Goal: Task Accomplishment & Management: Manage account settings

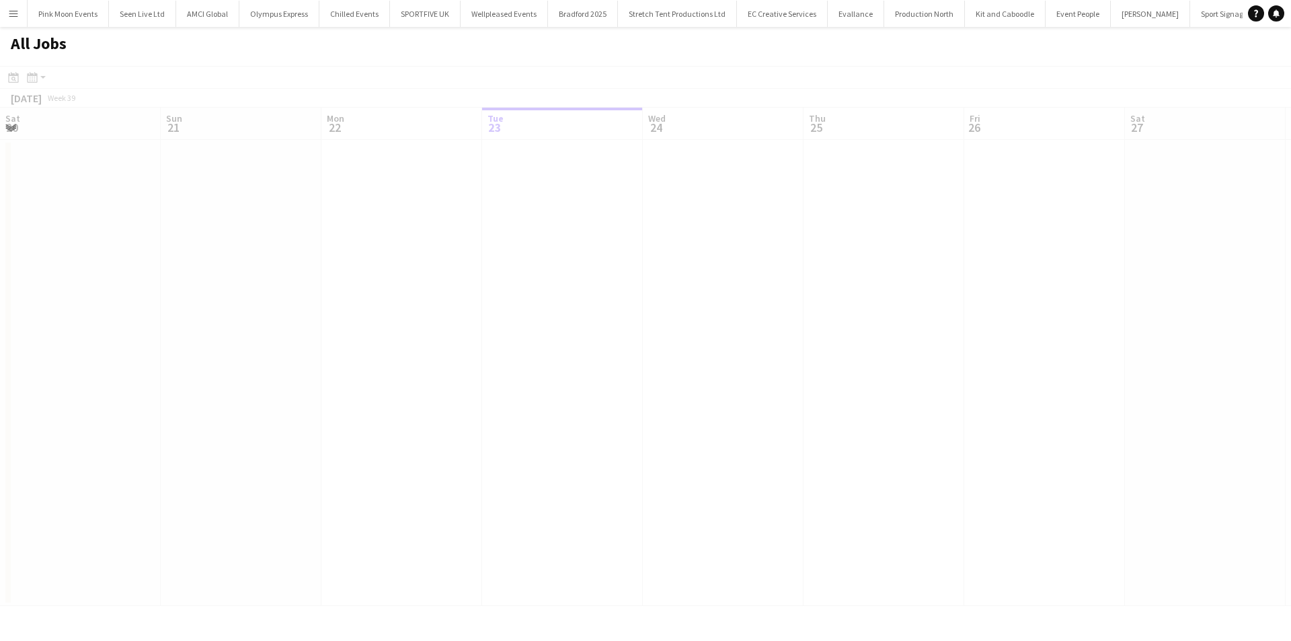
scroll to position [0, 321]
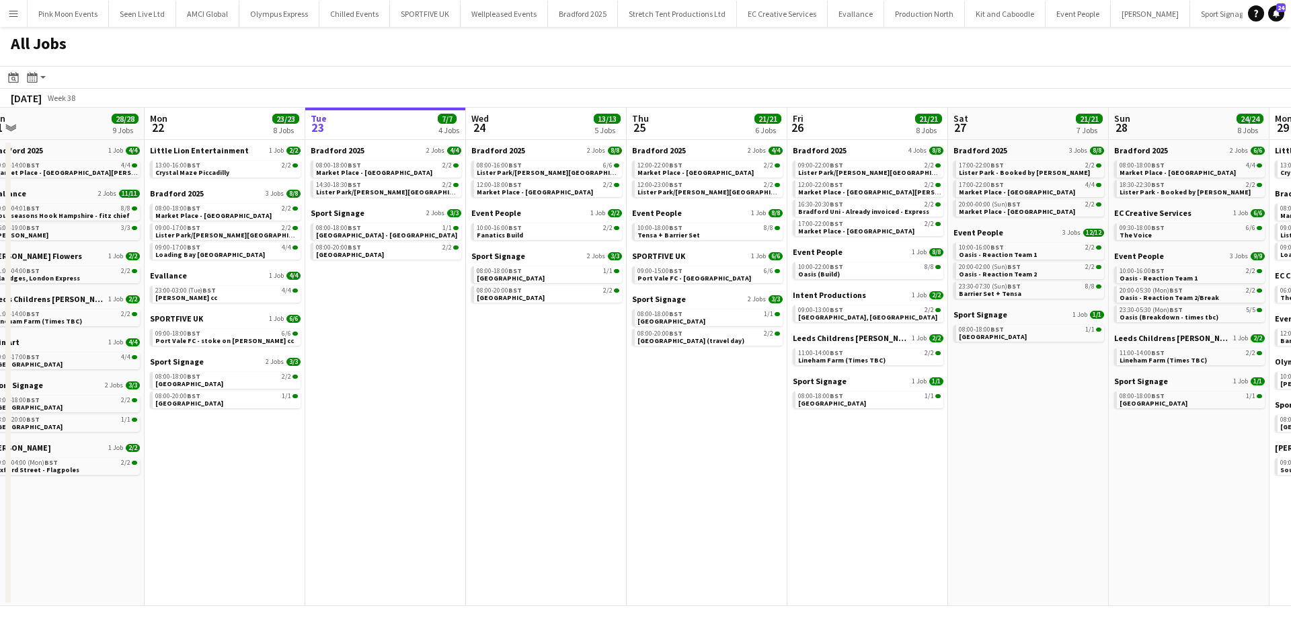
drag, startPoint x: 527, startPoint y: 422, endPoint x: 1056, endPoint y: 432, distance: 528.6
click at [1056, 432] on app-calendar-viewport "Fri 19 11/11 6 Jobs Sat 20 20/20 8 Jobs Sun 21 28/28 9 Jobs Mon 22 23/23 8 Jobs…" at bounding box center [645, 357] width 1291 height 498
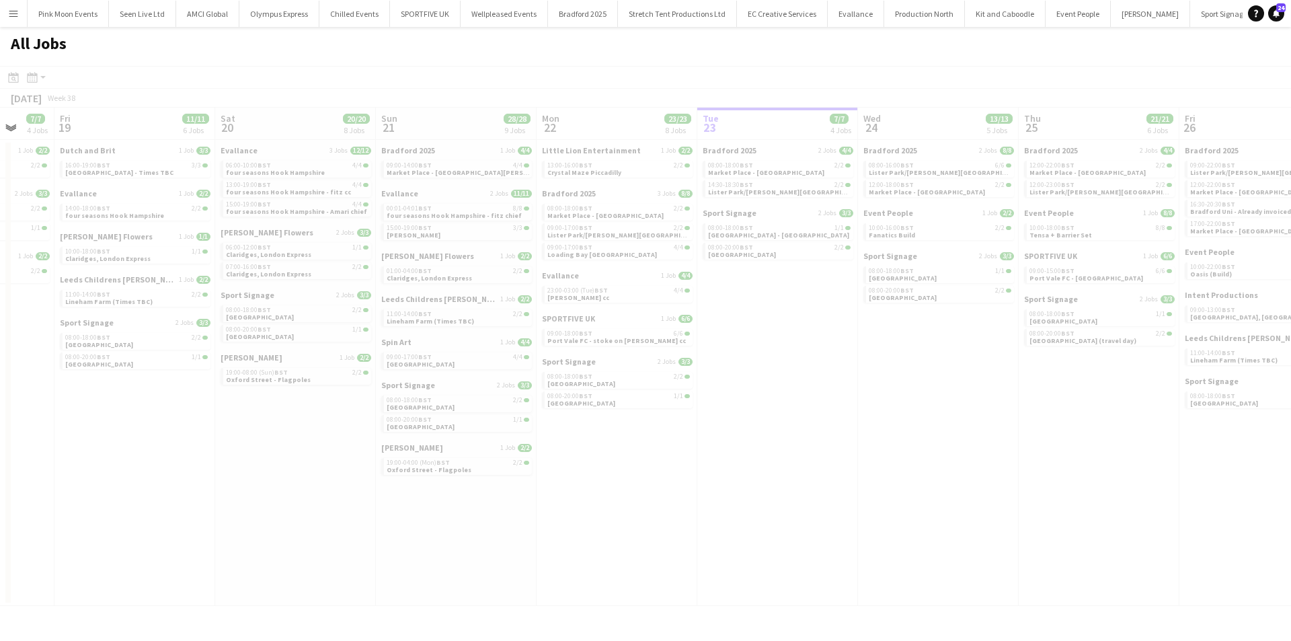
drag, startPoint x: 628, startPoint y: 528, endPoint x: 1092, endPoint y: 520, distance: 464.0
click at [1183, 501] on app-all-jobs "All Jobs Date picker [DATE] [DATE] [DATE] M [DATE] T [DATE] W [DATE] T [DATE] F…" at bounding box center [645, 316] width 1291 height 579
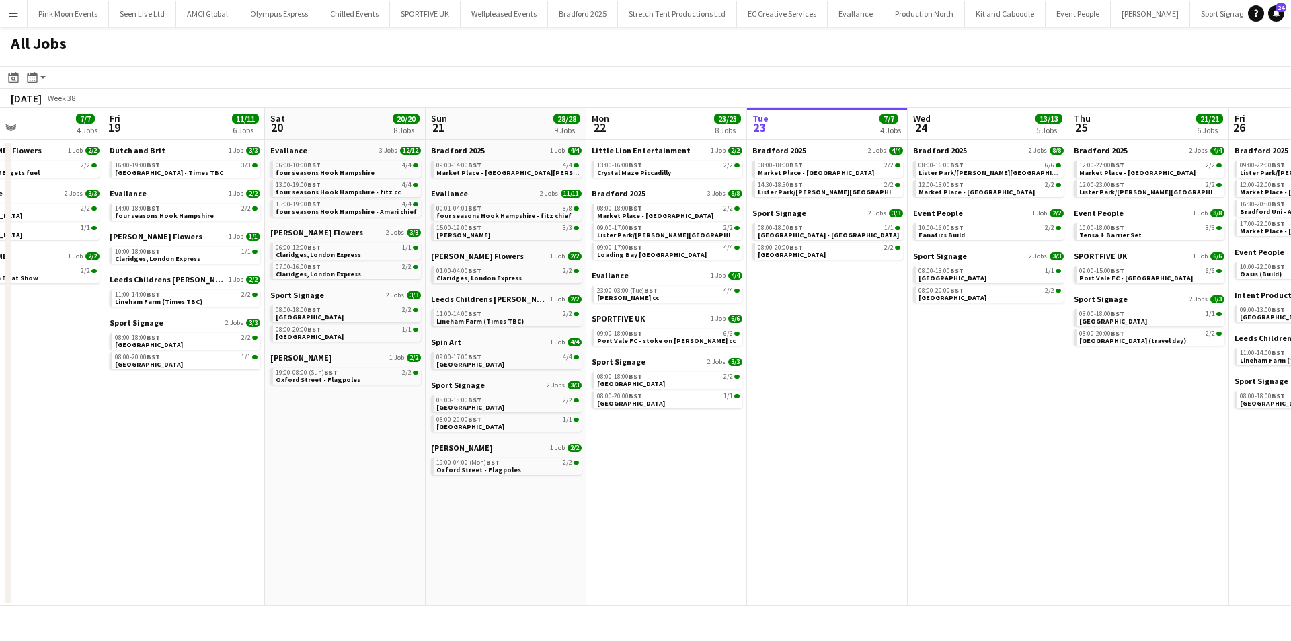
drag, startPoint x: 262, startPoint y: 518, endPoint x: 578, endPoint y: 505, distance: 316.3
click at [578, 505] on app-calendar-viewport "Tue 16 23/23 7 Jobs Wed 17 19/19 6 Jobs Thu 18 7/7 4 Jobs Fri 19 11/11 6 Jobs S…" at bounding box center [645, 357] width 1291 height 498
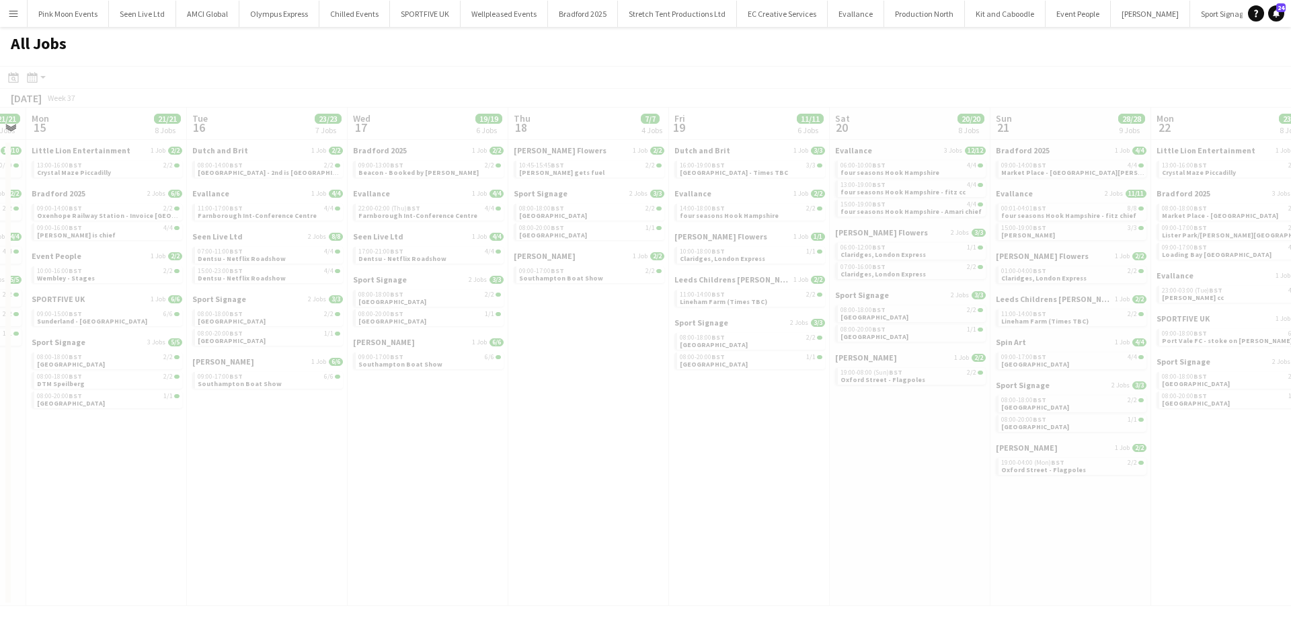
drag, startPoint x: 442, startPoint y: 531, endPoint x: 868, endPoint y: 524, distance: 425.7
click at [868, 524] on app-all-jobs "All Jobs Date picker [DATE] [DATE] [DATE] M [DATE] T [DATE] W [DATE] T [DATE] F…" at bounding box center [645, 316] width 1291 height 579
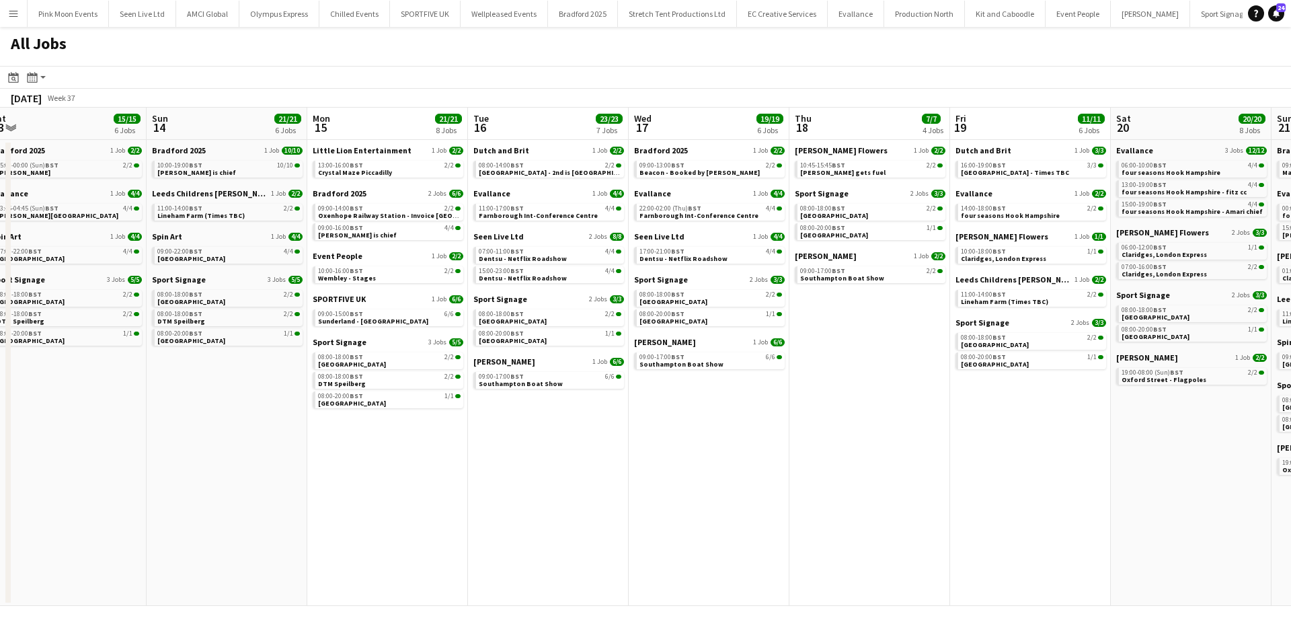
drag, startPoint x: 558, startPoint y: 537, endPoint x: 810, endPoint y: 527, distance: 252.4
click at [810, 527] on app-calendar-viewport "Thu 11 49/51 12 Jobs Fri 12 27/27 10 Jobs Sat 13 15/15 6 Jobs Sun 14 21/21 6 Jo…" at bounding box center [645, 357] width 1291 height 498
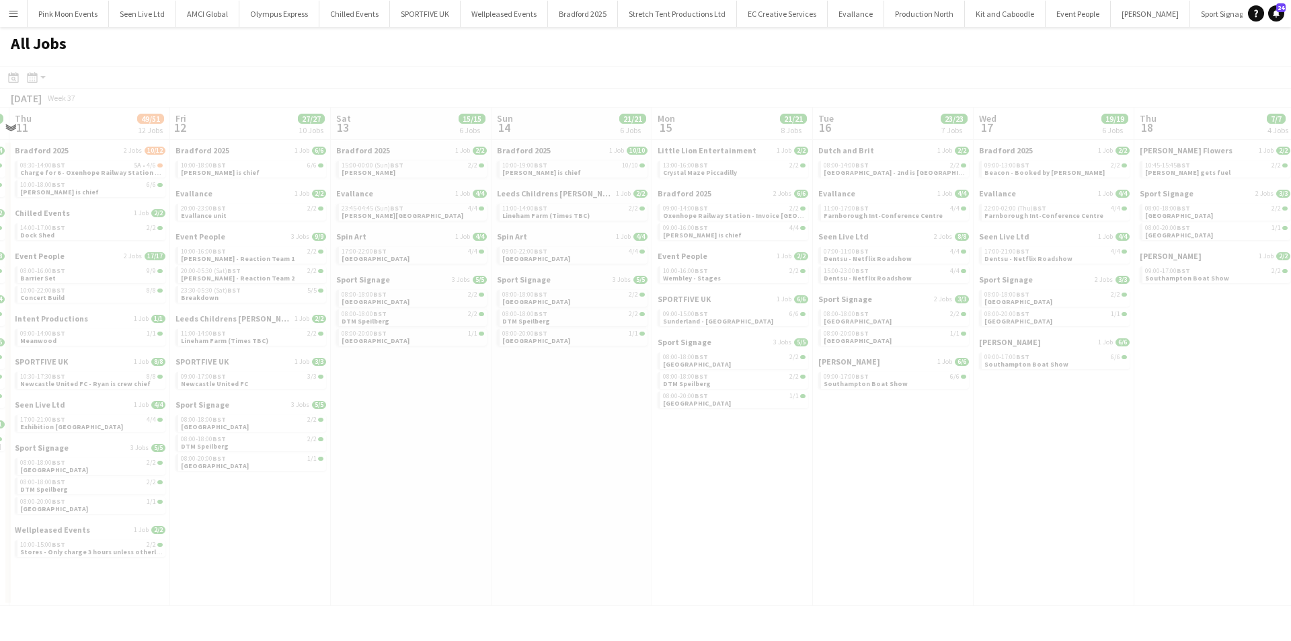
drag, startPoint x: 549, startPoint y: 514, endPoint x: 707, endPoint y: 514, distance: 158.7
click at [715, 514] on app-all-jobs "All Jobs Date picker [DATE] [DATE] [DATE] M [DATE] T [DATE] W [DATE] T [DATE] F…" at bounding box center [645, 316] width 1291 height 579
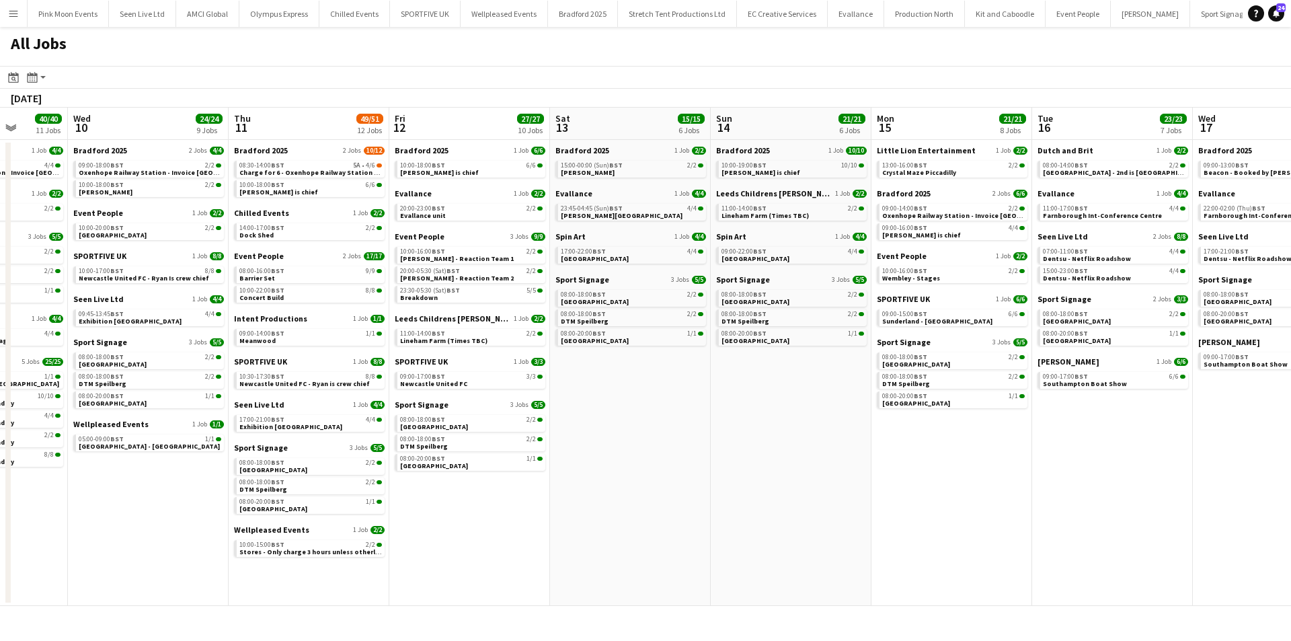
drag, startPoint x: 366, startPoint y: 526, endPoint x: 1013, endPoint y: 526, distance: 646.9
click at [1013, 526] on app-calendar-viewport "Mon 8 17/17 8 Jobs Tue 9 40/40 11 Jobs Wed 10 24/24 9 Jobs Thu 11 49/51 12 Jobs…" at bounding box center [645, 357] width 1291 height 498
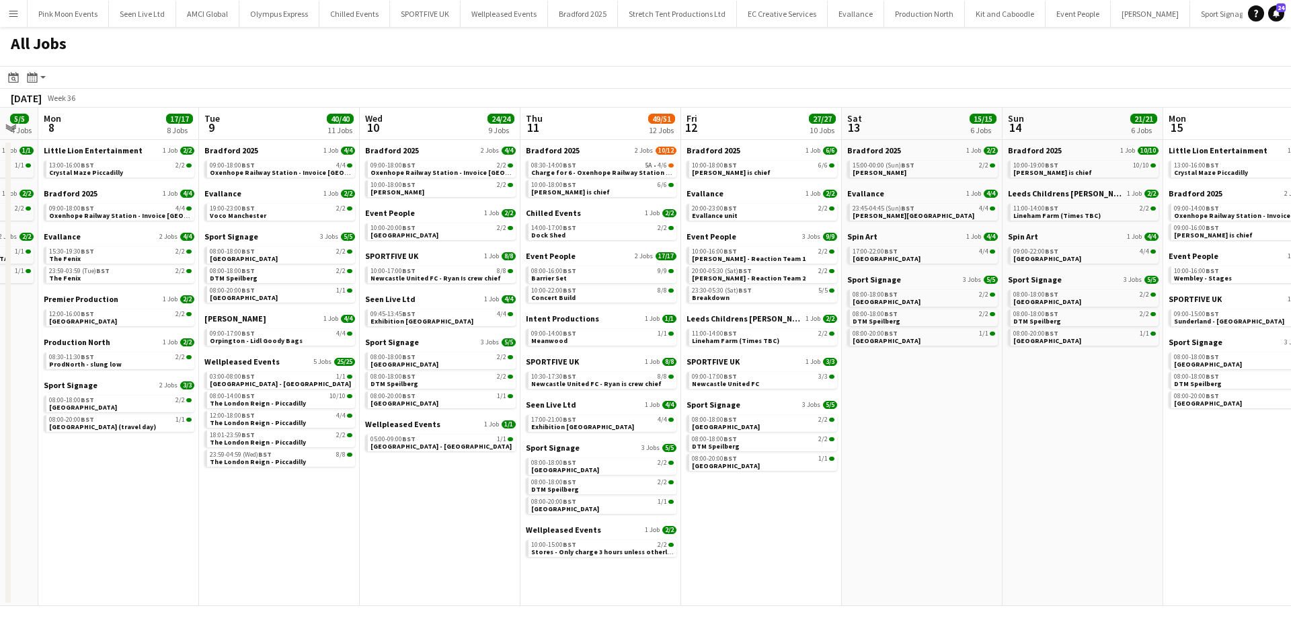
click at [939, 533] on app-calendar-viewport "Fri 5 26/26 9 Jobs Sat 6 24/24 10 Jobs Sun 7 5/5 4 Jobs Mon 8 17/17 8 Jobs Tue …" at bounding box center [645, 357] width 1291 height 498
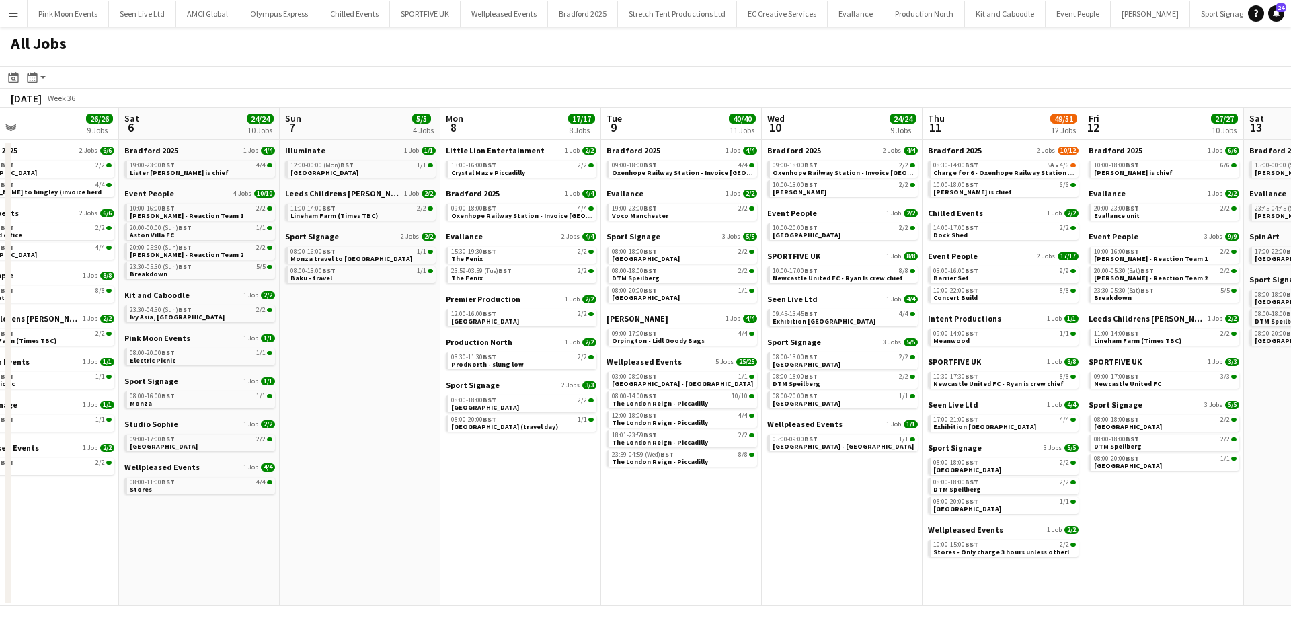
click at [926, 543] on app-all-jobs "All Jobs Date picker [DATE] [DATE] [DATE] M [DATE] T [DATE] W [DATE] T [DATE] F…" at bounding box center [645, 316] width 1291 height 579
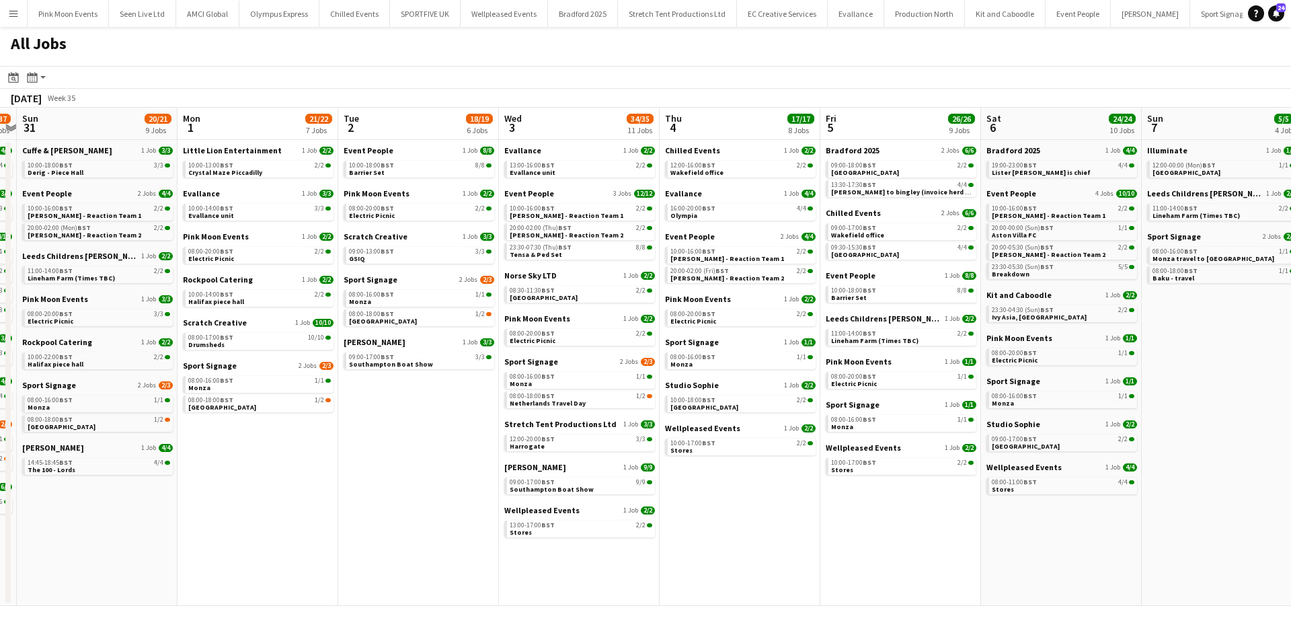
click at [964, 555] on app-all-jobs "All Jobs Date picker [DATE] [DATE] [DATE] M [DATE] T [DATE] W [DATE] T [DATE] F…" at bounding box center [645, 316] width 1291 height 579
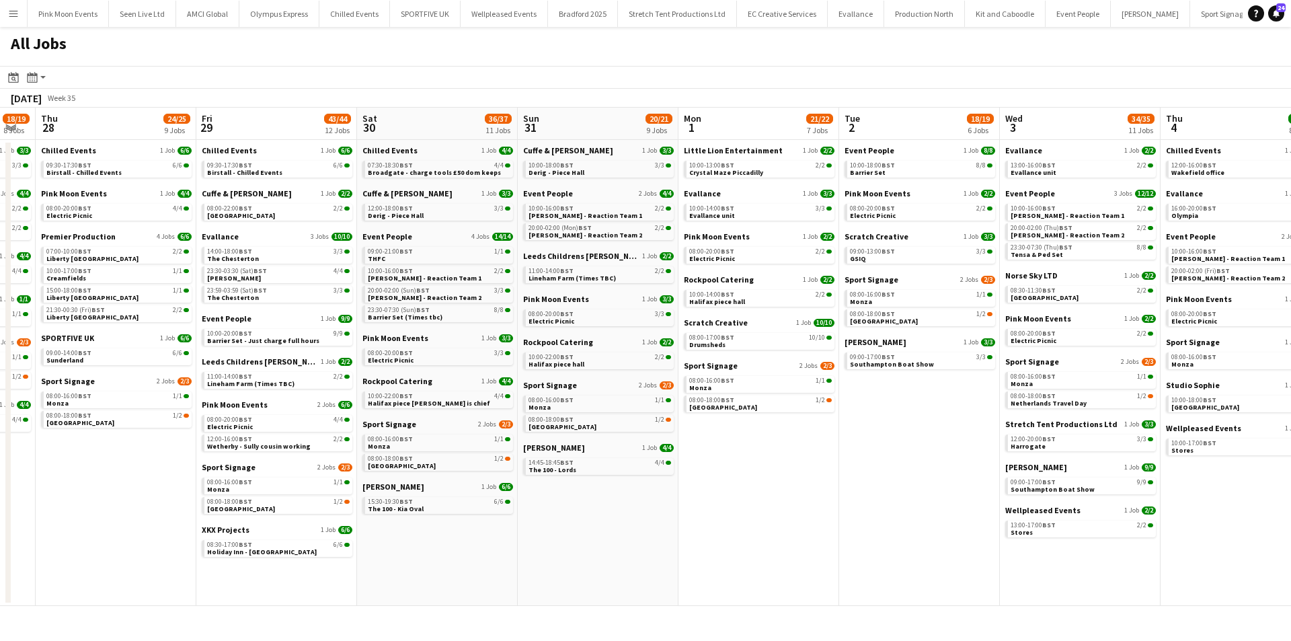
drag, startPoint x: 365, startPoint y: 561, endPoint x: 981, endPoint y: 541, distance: 616.3
click at [988, 540] on app-calendar-viewport "Tue 26 36/37 12 Jobs Wed 27 18/19 8 Jobs Thu 28 24/25 9 Jobs Fri 29 43/44 12 Jo…" at bounding box center [645, 357] width 1291 height 498
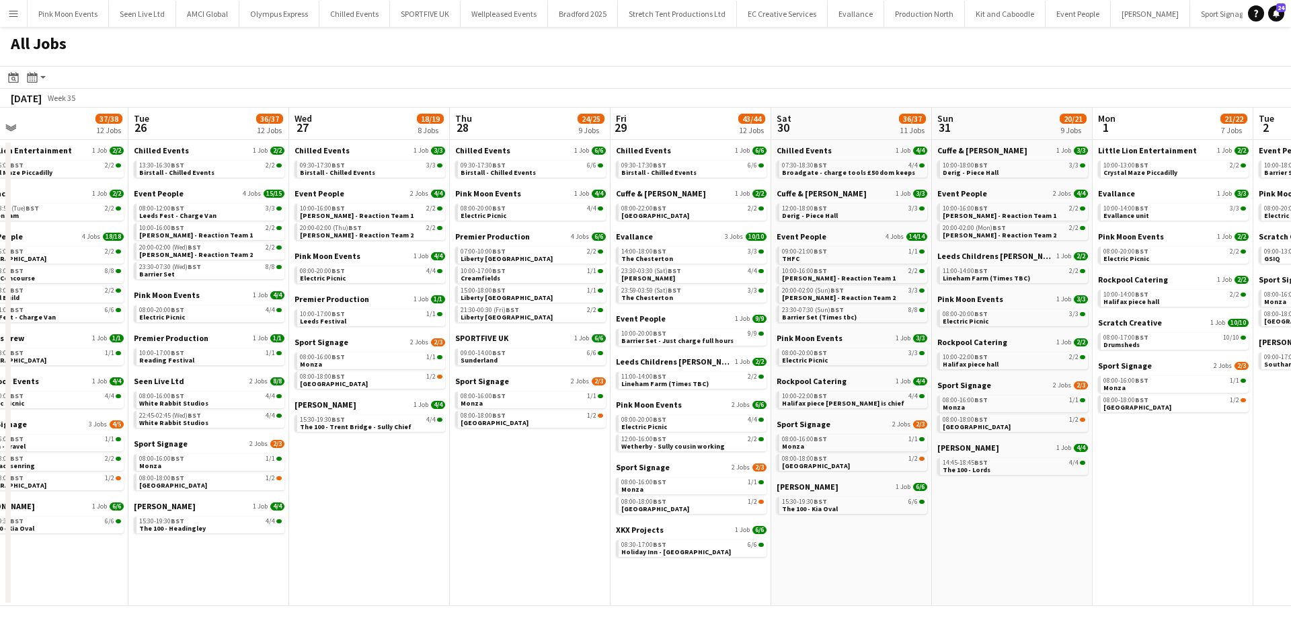
click at [973, 531] on app-all-jobs "All Jobs Date picker [DATE] [DATE] [DATE] M [DATE] T [DATE] W [DATE] T [DATE] F…" at bounding box center [645, 316] width 1291 height 579
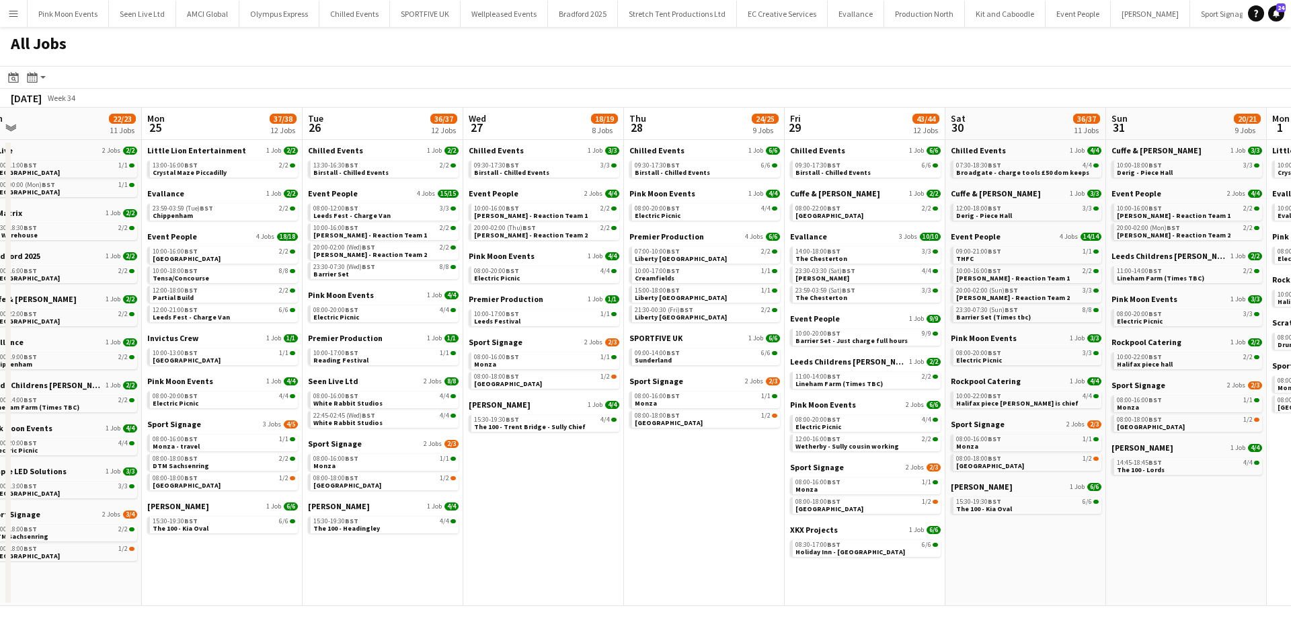
click at [1163, 548] on app-all-jobs "All Jobs Date picker [DATE] [DATE] [DATE] M [DATE] T [DATE] W [DATE] T [DATE] F…" at bounding box center [645, 316] width 1291 height 579
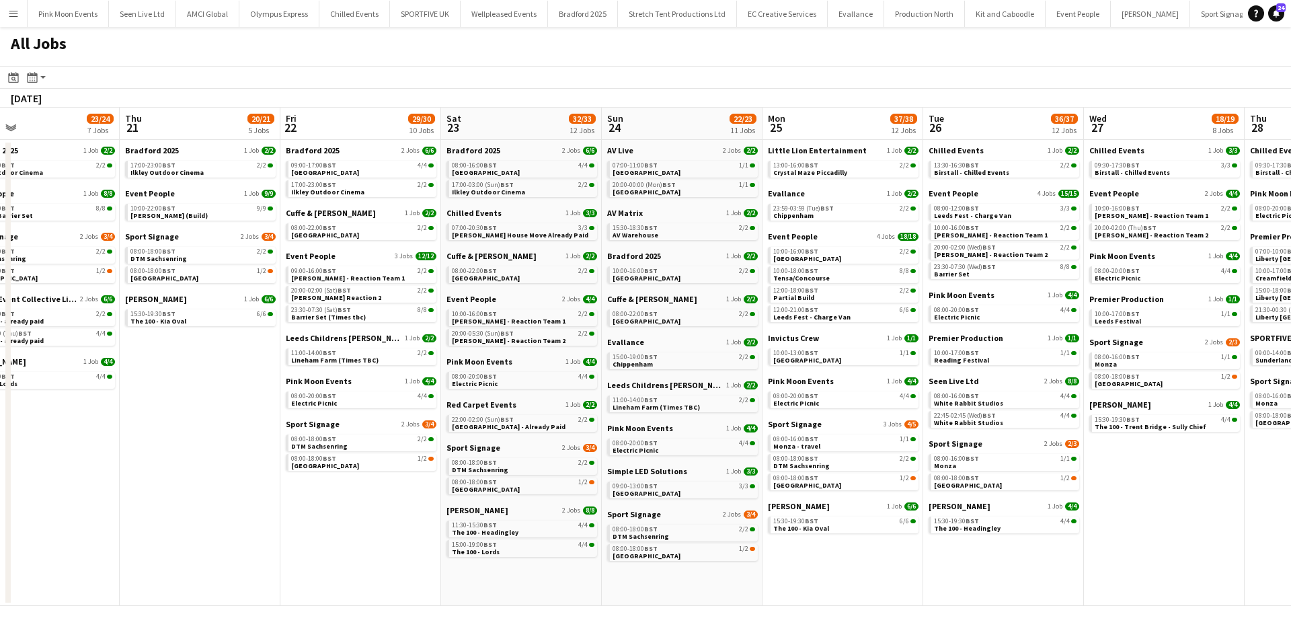
drag, startPoint x: 420, startPoint y: 559, endPoint x: 922, endPoint y: 556, distance: 501.6
click at [922, 556] on app-calendar-viewport "Mon 18 21/22 8 Jobs Tue 19 16/16 6 Jobs Wed 20 23/24 7 Jobs Thu 21 20/21 5 Jobs…" at bounding box center [645, 357] width 1291 height 498
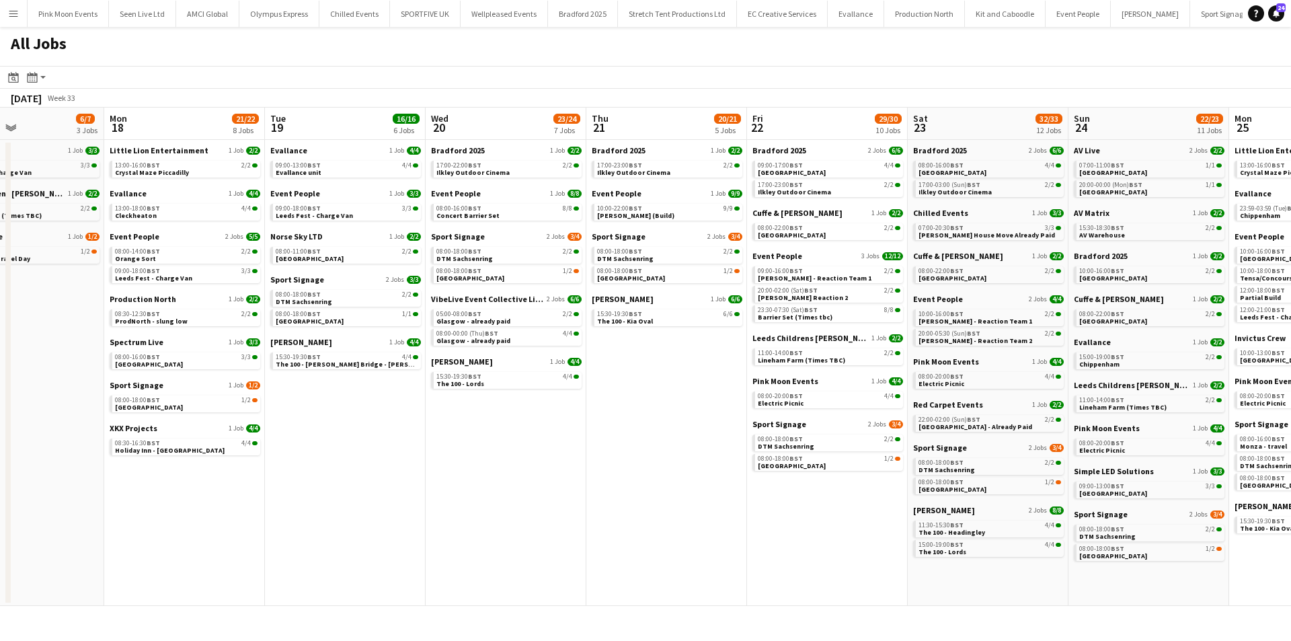
click at [685, 559] on app-all-jobs "All Jobs Date picker [DATE] [DATE] [DATE] M [DATE] T [DATE] W [DATE] T [DATE] F…" at bounding box center [645, 316] width 1291 height 579
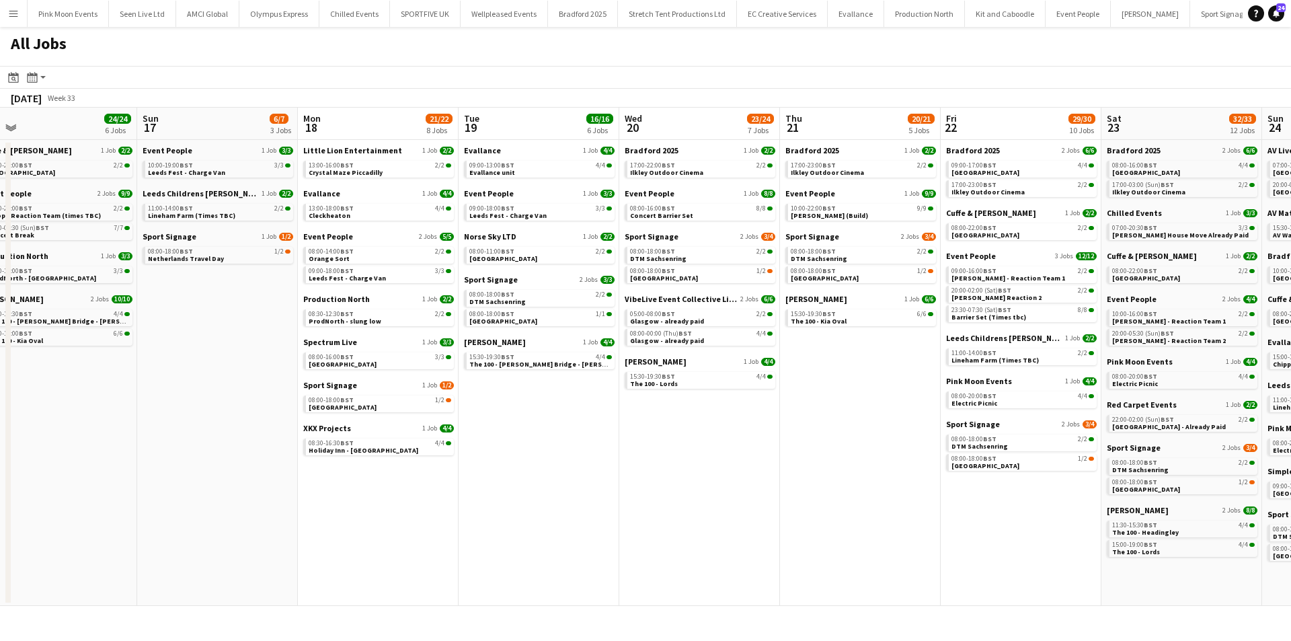
drag, startPoint x: 806, startPoint y: 539, endPoint x: 864, endPoint y: 547, distance: 58.4
click at [904, 537] on app-calendar-viewport "Thu 14 24/25 7 Jobs Fri 15 20/20 7 Jobs Sat 16 24/24 6 Jobs Sun 17 6/7 3 Jobs M…" at bounding box center [645, 357] width 1291 height 498
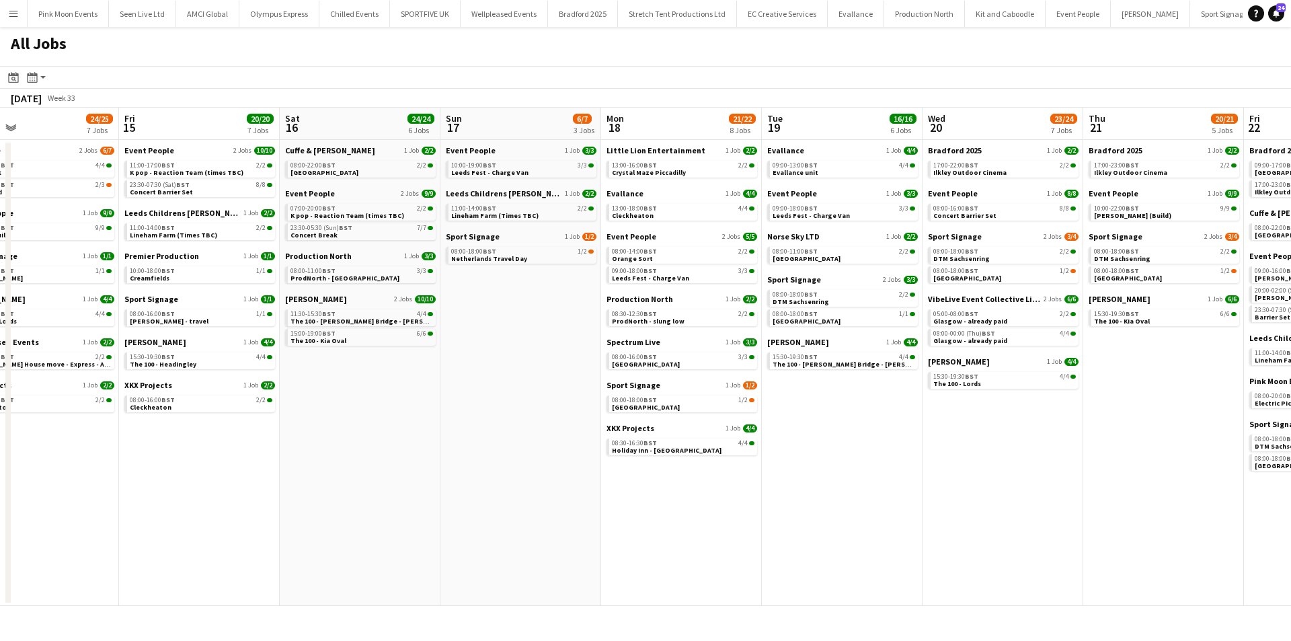
click at [896, 550] on app-all-jobs "All Jobs Date picker [DATE] [DATE] [DATE] M [DATE] T [DATE] W [DATE] T [DATE] F…" at bounding box center [645, 316] width 1291 height 579
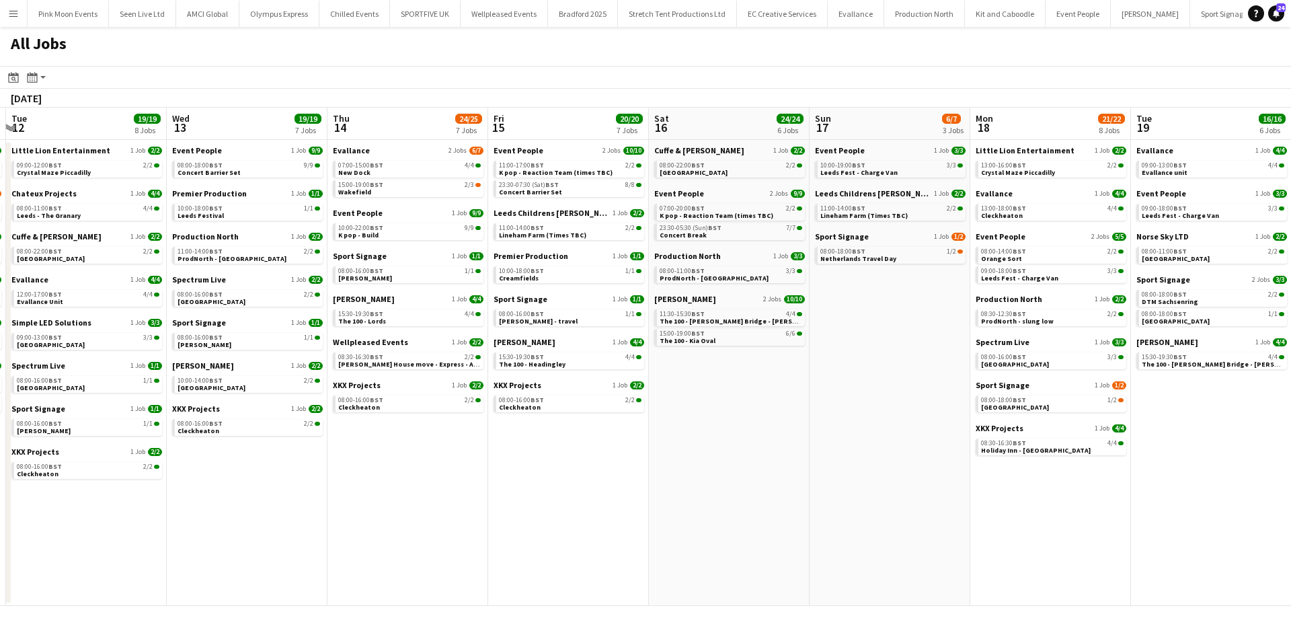
drag, startPoint x: 837, startPoint y: 548, endPoint x: 794, endPoint y: 556, distance: 43.1
click at [852, 548] on app-calendar-viewport "Sun 10 26/26 7 Jobs Mon 11 27/28 7 Jobs Tue 12 19/19 8 Jobs Wed 13 19/19 7 Jobs…" at bounding box center [645, 357] width 1291 height 498
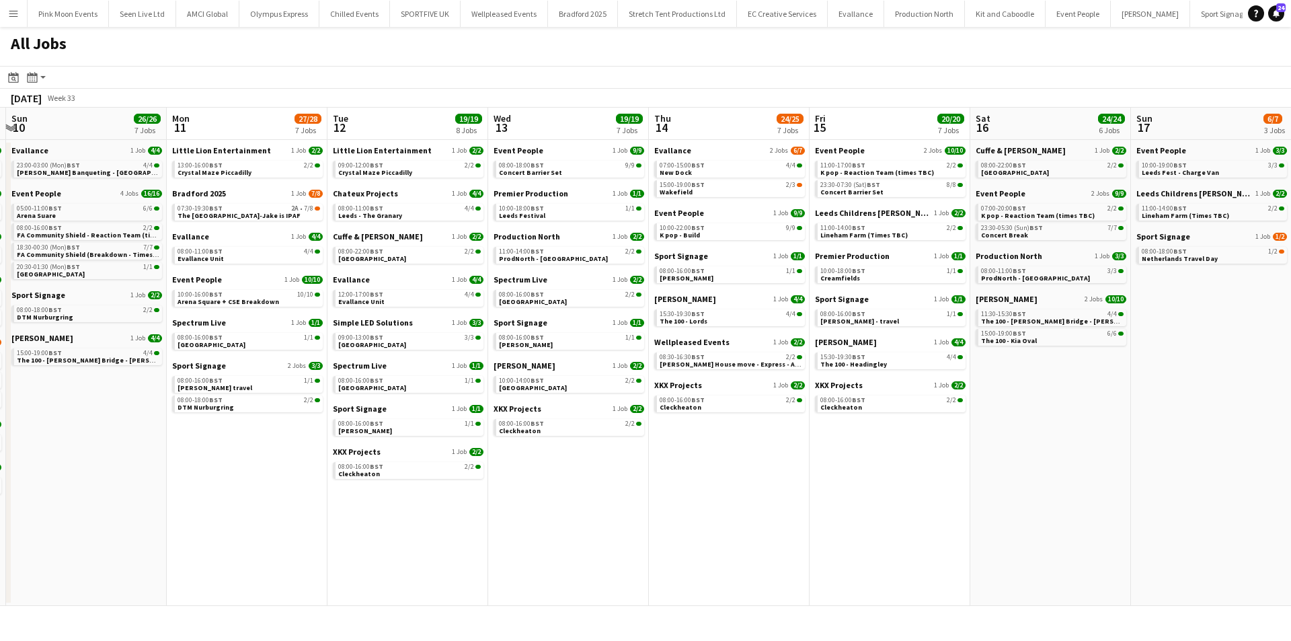
scroll to position [0, 447]
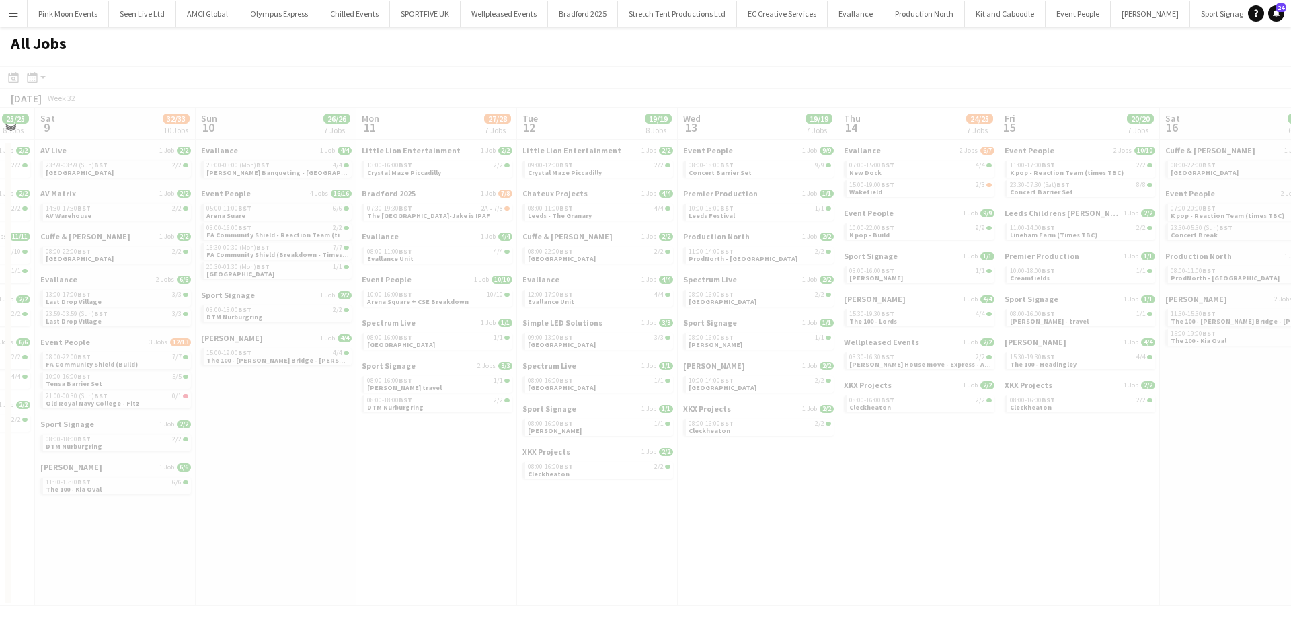
click at [778, 544] on app-calendar-viewport "Wed 6 Thu 7 15/15 8 Jobs Fri 8 25/25 8 Jobs Sat 9 32/33 10 Jobs Sun 10 26/26 7 …" at bounding box center [645, 357] width 1291 height 498
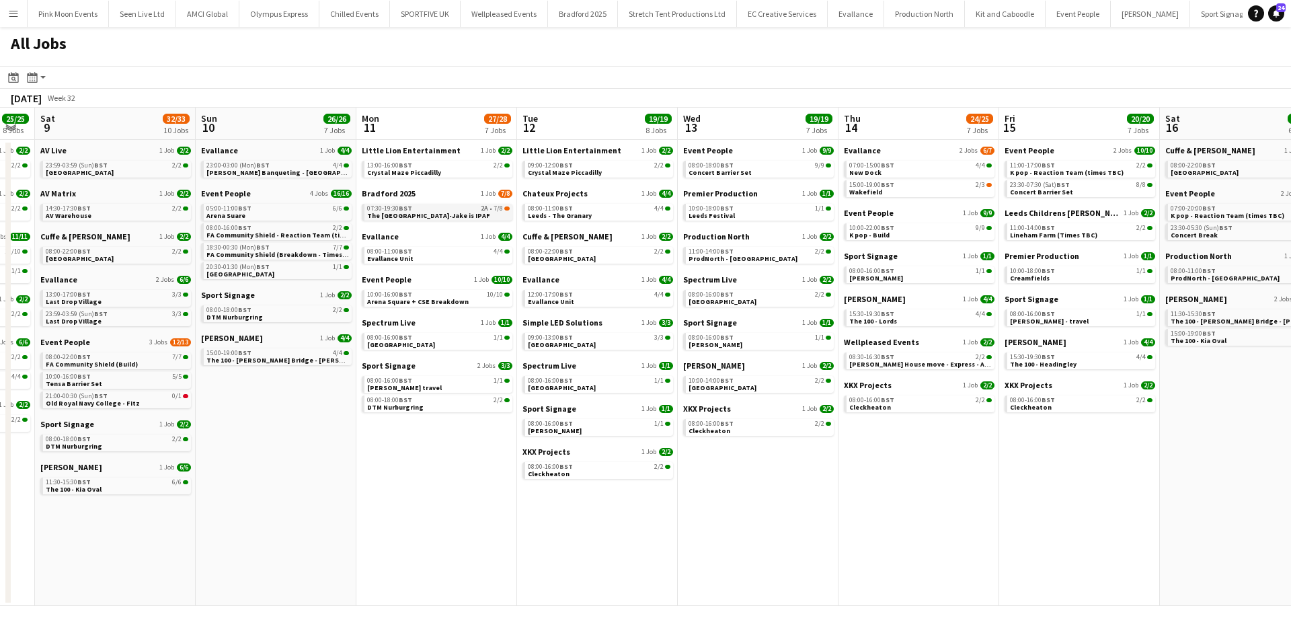
click at [440, 215] on span "The [GEOGRAPHIC_DATA]-Jake is IPAF" at bounding box center [428, 215] width 123 height 9
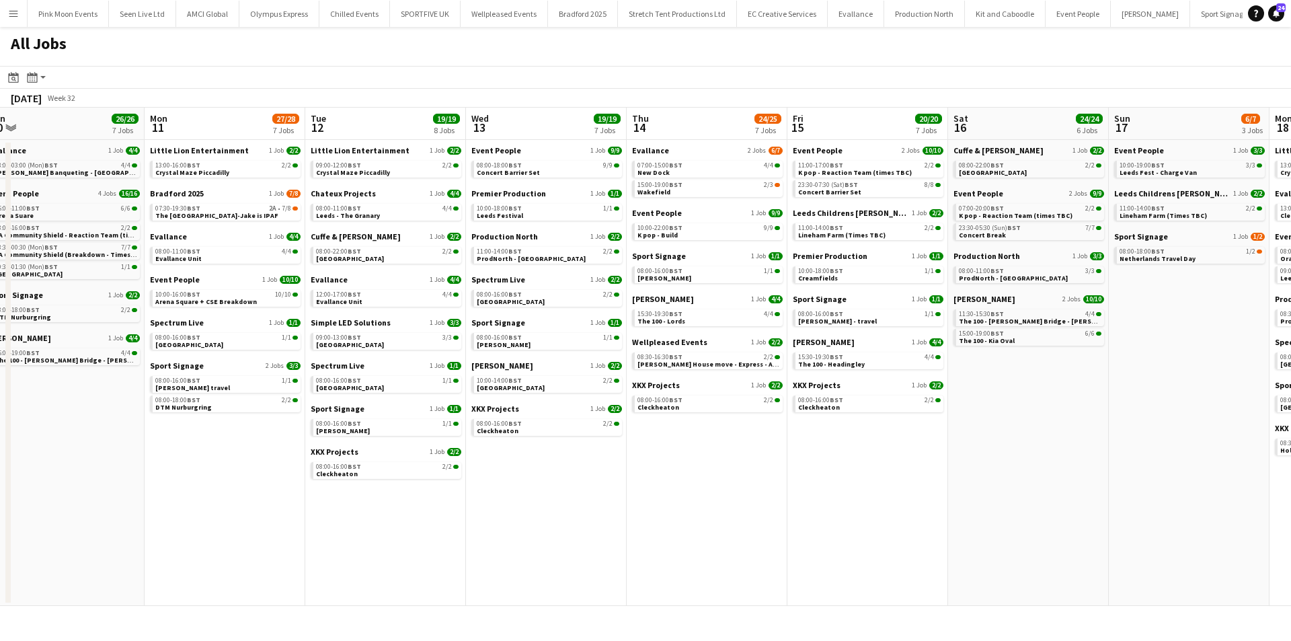
drag, startPoint x: 311, startPoint y: 477, endPoint x: -213, endPoint y: 455, distance: 525.0
click at [0, 455] on html "Menu Boards Boards Boards All jobs Status Workforce Workforce My Workforce Recr…" at bounding box center [645, 320] width 1291 height 641
click at [481, 538] on app-calendar-viewport "Fri 8 25/25 8 Jobs Sat 9 32/33 10 Jobs Sun 10 26/26 7 Jobs Mon 11 27/28 7 Jobs …" at bounding box center [645, 357] width 1291 height 498
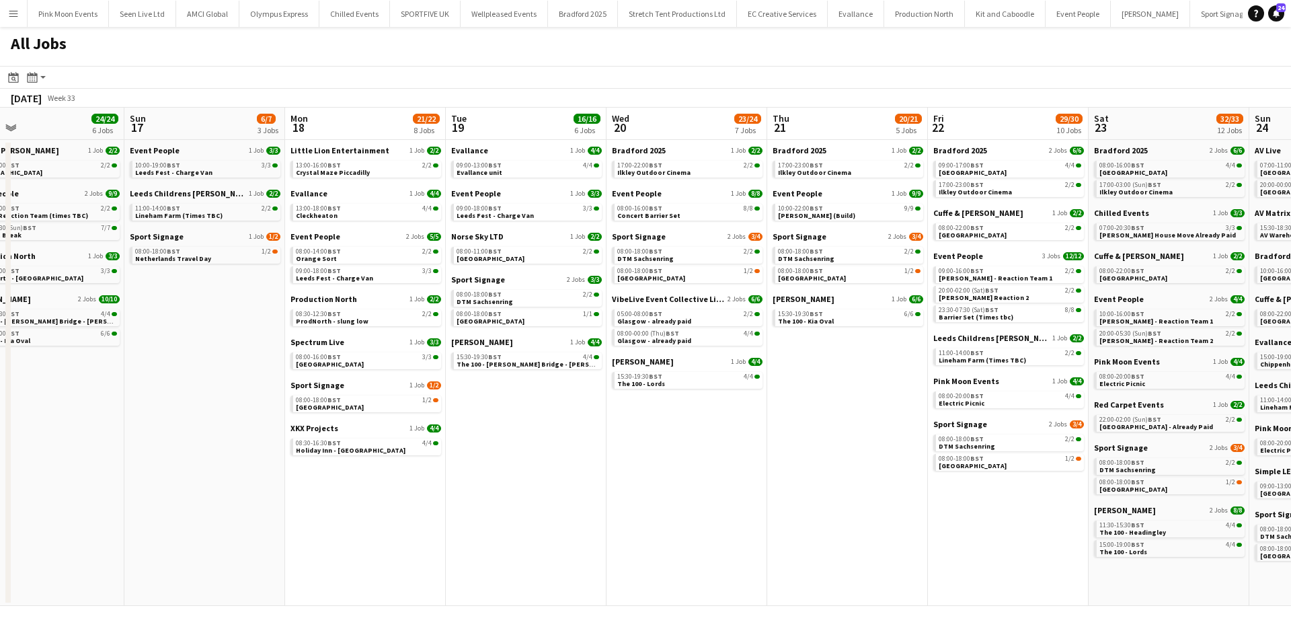
click at [489, 527] on app-calendar-viewport "Tue 12 19/19 8 Jobs Wed 13 19/19 7 Jobs Thu 14 24/25 7 Jobs Fri 15 20/20 7 Jobs…" at bounding box center [645, 357] width 1291 height 498
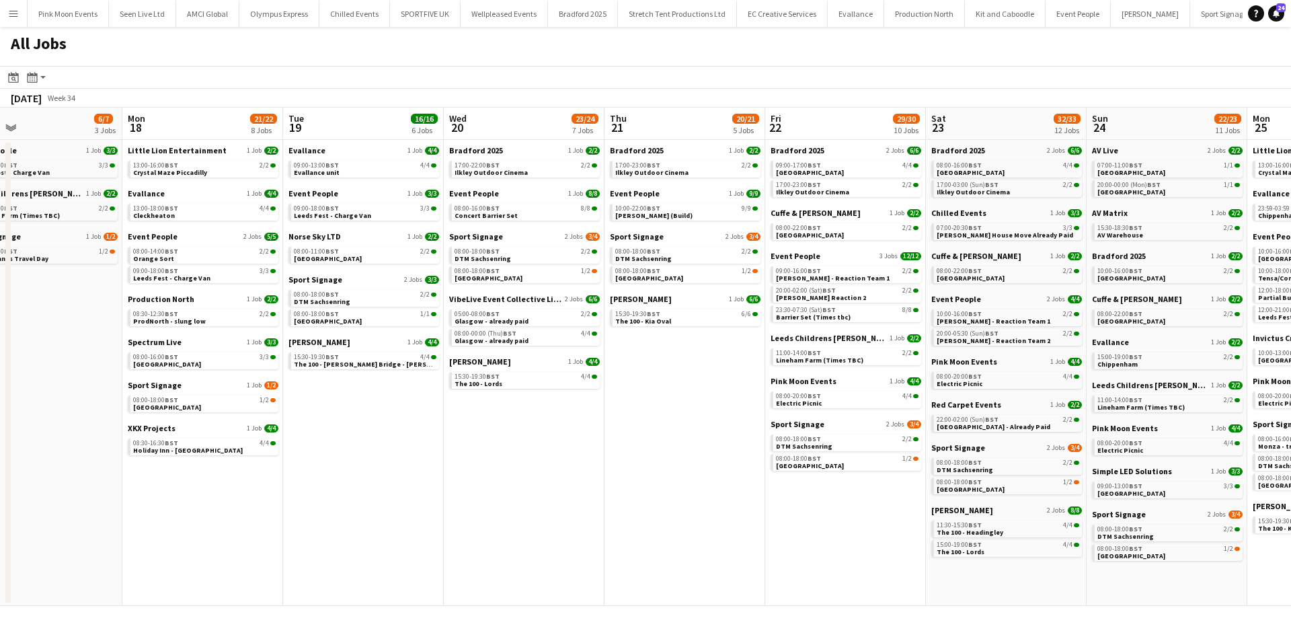
drag, startPoint x: 381, startPoint y: 487, endPoint x: 224, endPoint y: 487, distance: 156.7
click at [224, 487] on app-calendar-viewport "Thu 14 24/25 7 Jobs Fri 15 20/20 7 Jobs Sat 16 24/24 6 Jobs Sun 17 6/7 3 Jobs M…" at bounding box center [645, 357] width 1291 height 498
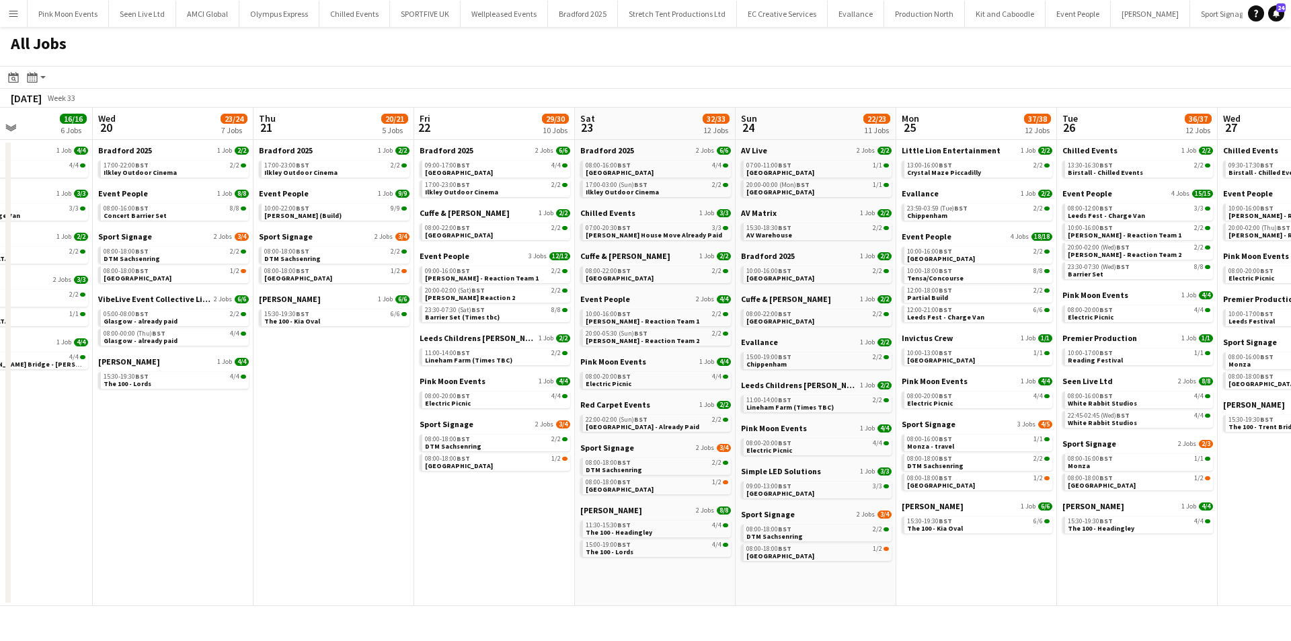
click at [305, 521] on app-calendar-viewport "Sat 16 24/24 6 Jobs Sun 17 6/7 3 Jobs Mon 18 21/22 8 Jobs Tue 19 16/16 6 Jobs W…" at bounding box center [645, 357] width 1291 height 498
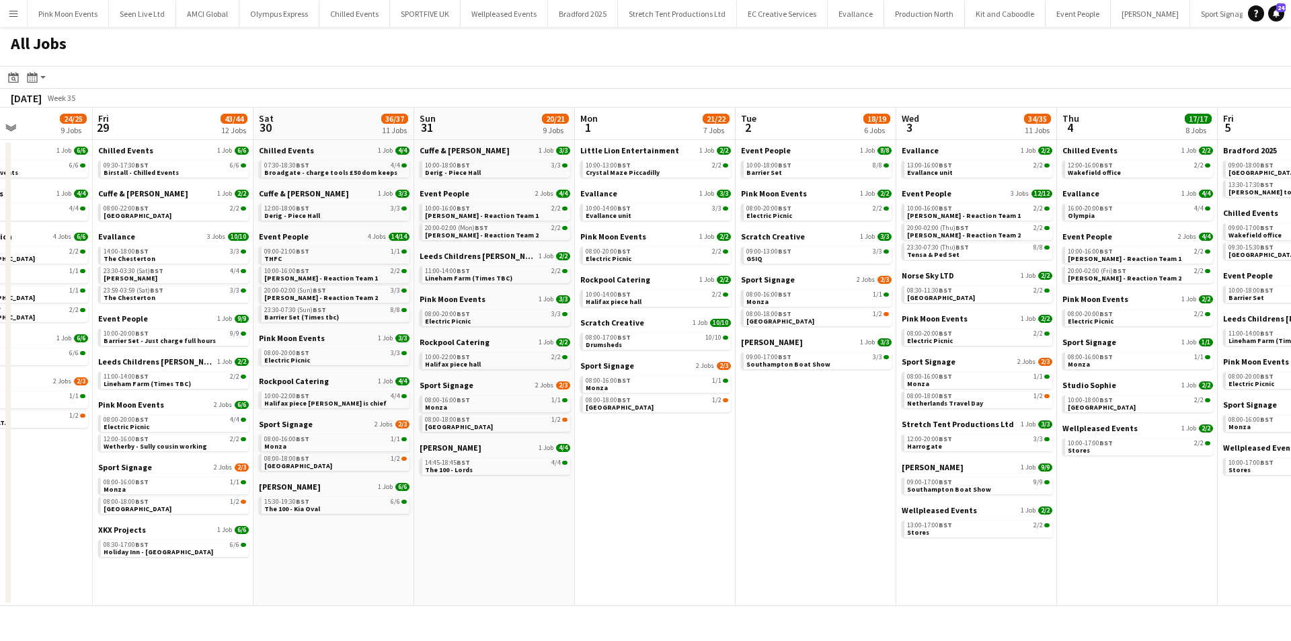
click at [138, 500] on app-calendar-viewport "Mon 25 37/38 12 Jobs Tue 26 36/37 12 Jobs Wed 27 18/19 8 Jobs Thu 28 24/25 9 Jo…" at bounding box center [645, 357] width 1291 height 498
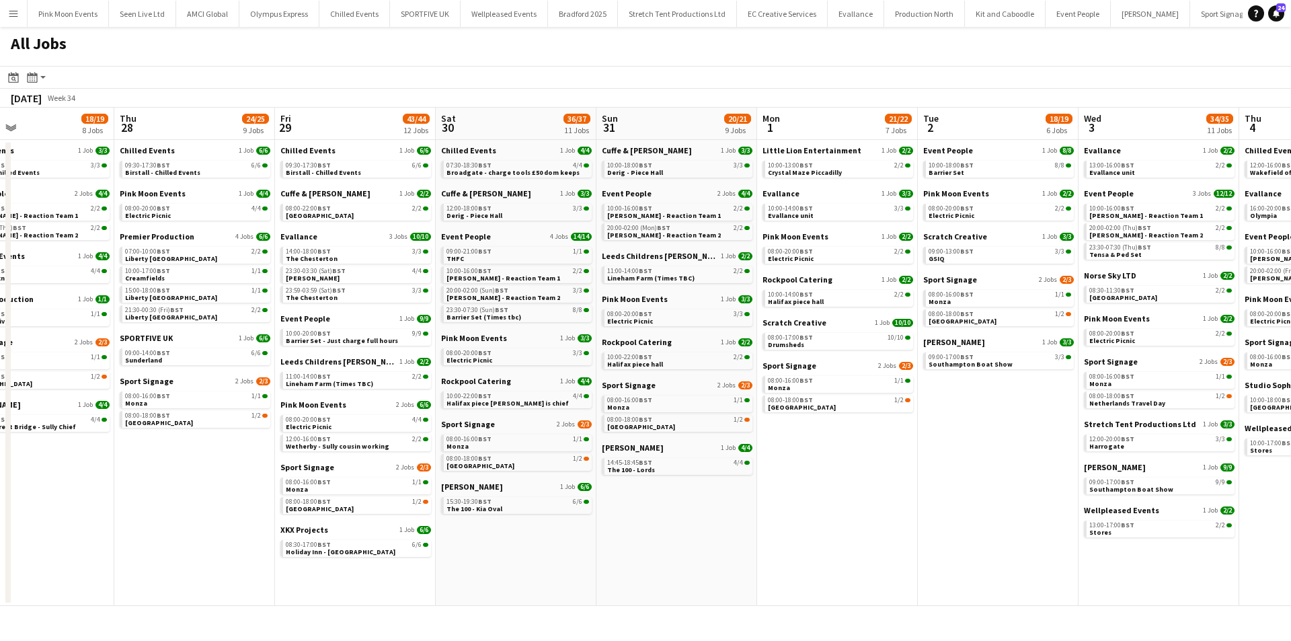
drag, startPoint x: 524, startPoint y: 500, endPoint x: 152, endPoint y: 503, distance: 372.5
click at [152, 503] on app-calendar-viewport "Mon 25 37/38 12 Jobs Tue 26 36/37 12 Jobs Wed 27 18/19 8 Jobs Thu 28 24/25 9 Jo…" at bounding box center [645, 357] width 1291 height 498
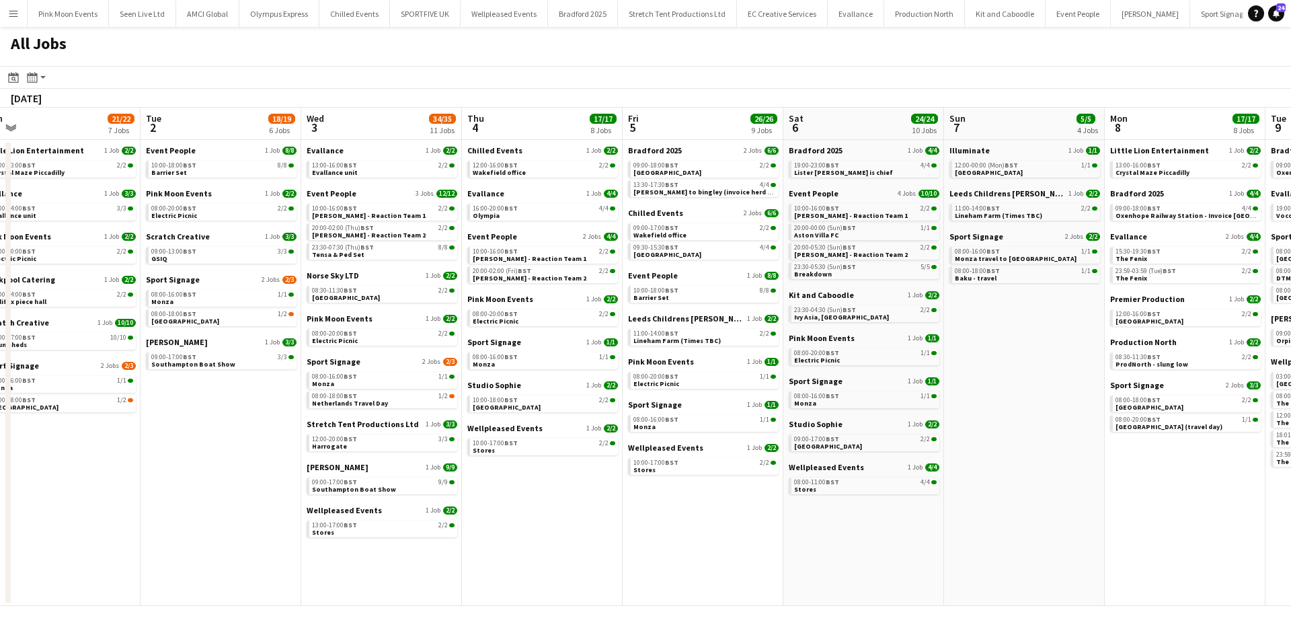
drag, startPoint x: 223, startPoint y: 517, endPoint x: 164, endPoint y: 521, distance: 59.3
click at [164, 521] on app-calendar-viewport "Thu 28 24/25 9 Jobs Fri 29 43/44 12 Jobs Sat 30 36/37 11 Jobs Sun 31 20/21 9 Jo…" at bounding box center [645, 357] width 1291 height 498
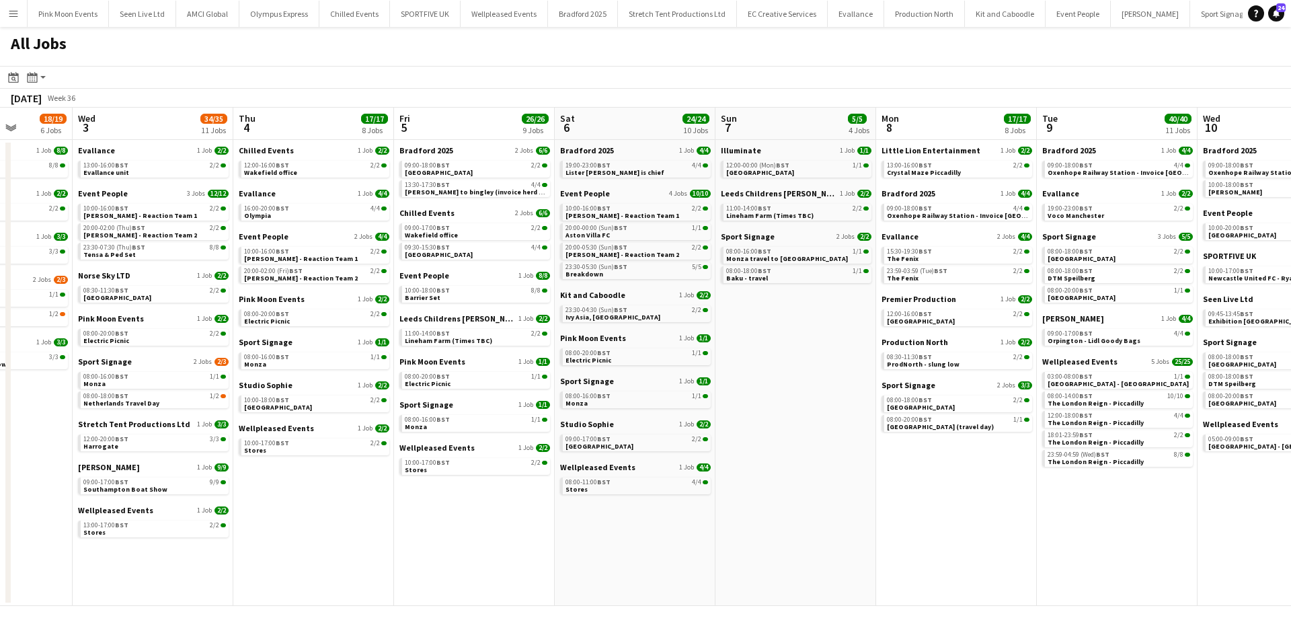
drag, startPoint x: 804, startPoint y: 488, endPoint x: 137, endPoint y: 474, distance: 667.2
click at [82, 488] on app-calendar-viewport "Sat 30 36/37 11 Jobs Sun 31 20/21 9 Jobs Mon 1 21/22 7 Jobs Tue 2 18/19 6 Jobs …" at bounding box center [645, 357] width 1291 height 498
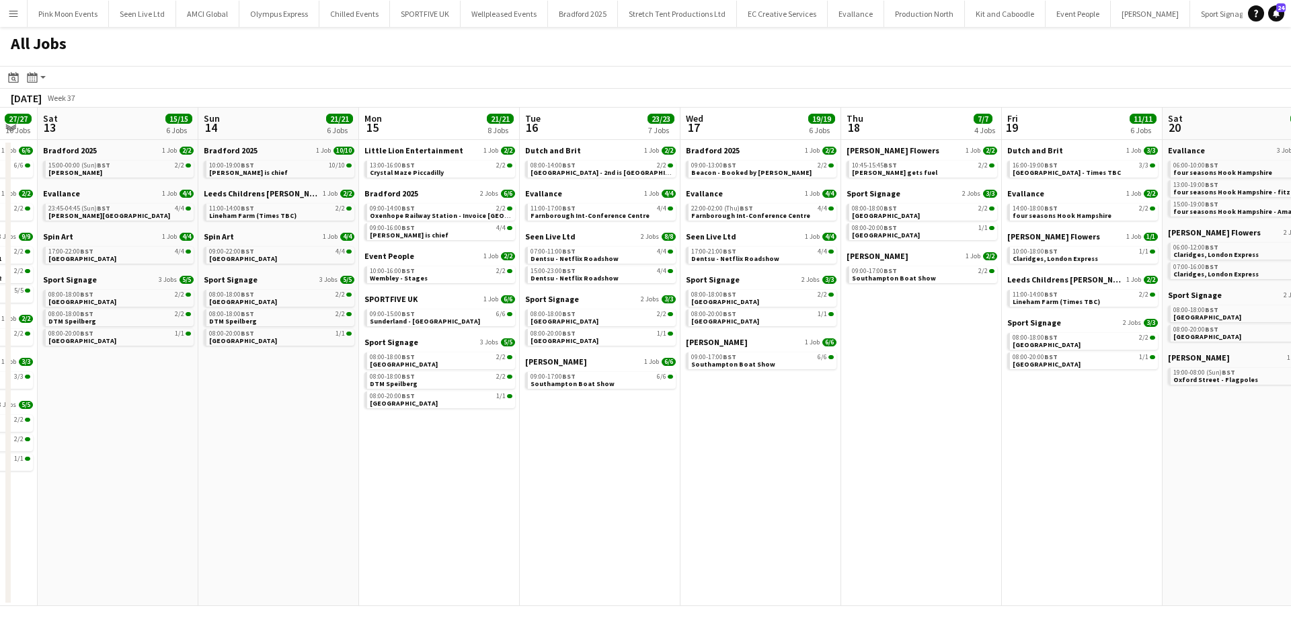
click at [154, 485] on app-calendar-viewport "Wed 10 24/24 9 Jobs Thu 11 49/51 12 Jobs Fri 12 27/27 10 Jobs Sat 13 15/15 6 Jo…" at bounding box center [645, 357] width 1291 height 498
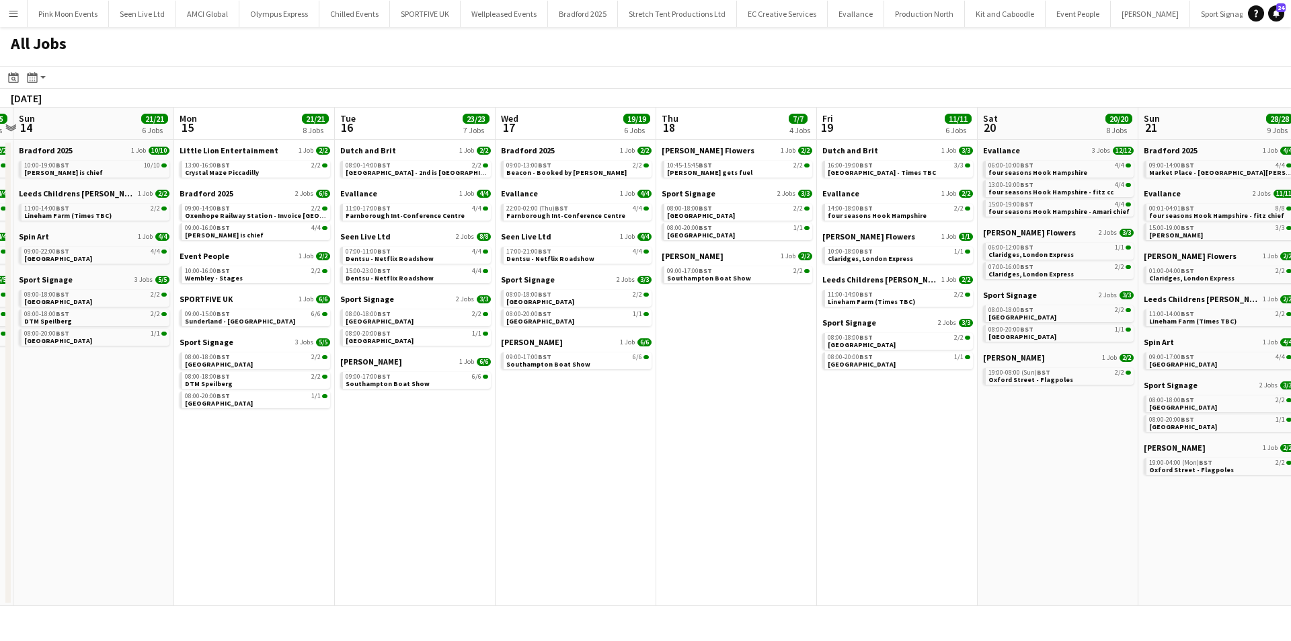
drag, startPoint x: 821, startPoint y: 476, endPoint x: 485, endPoint y: 495, distance: 336.1
click at [192, 494] on app-calendar-viewport "Wed 10 24/24 9 Jobs Thu 11 49/51 12 Jobs Fri 12 27/27 10 Jobs Sat 13 15/15 6 Jo…" at bounding box center [645, 357] width 1291 height 498
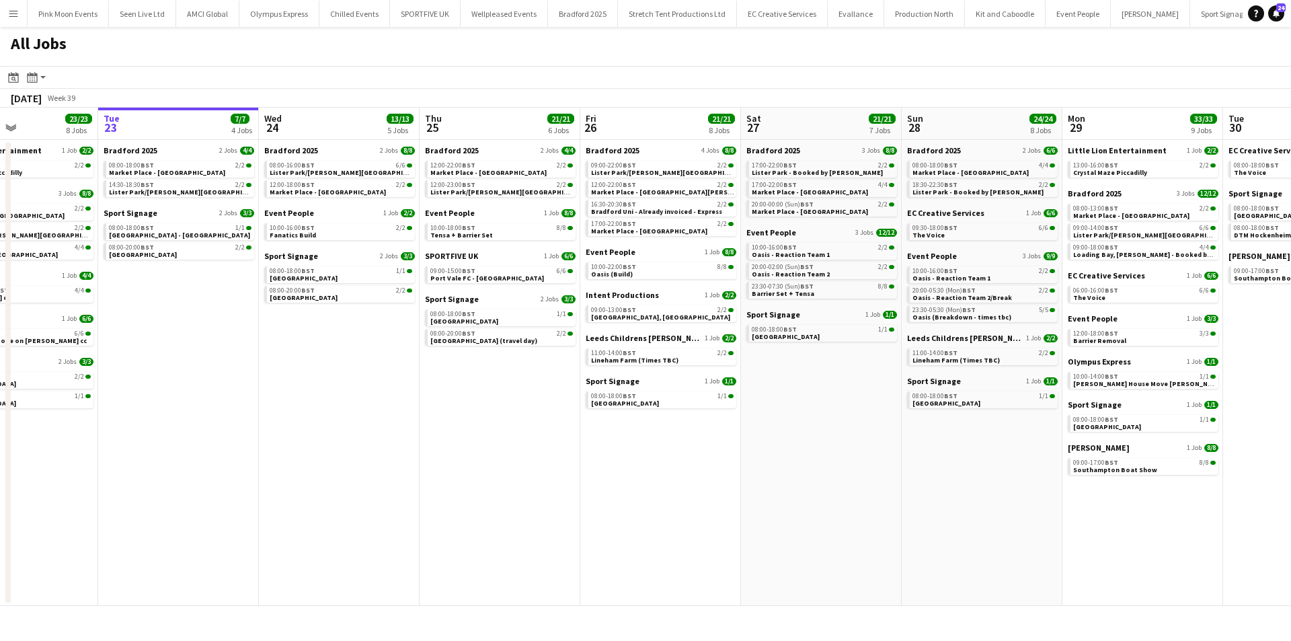
drag, startPoint x: 941, startPoint y: 496, endPoint x: 237, endPoint y: 535, distance: 705.1
click at [237, 535] on app-calendar-viewport "Fri 19 11/11 6 Jobs Sat 20 20/20 8 Jobs Sun 21 28/28 9 Jobs Mon 22 23/23 8 Jobs…" at bounding box center [645, 357] width 1291 height 498
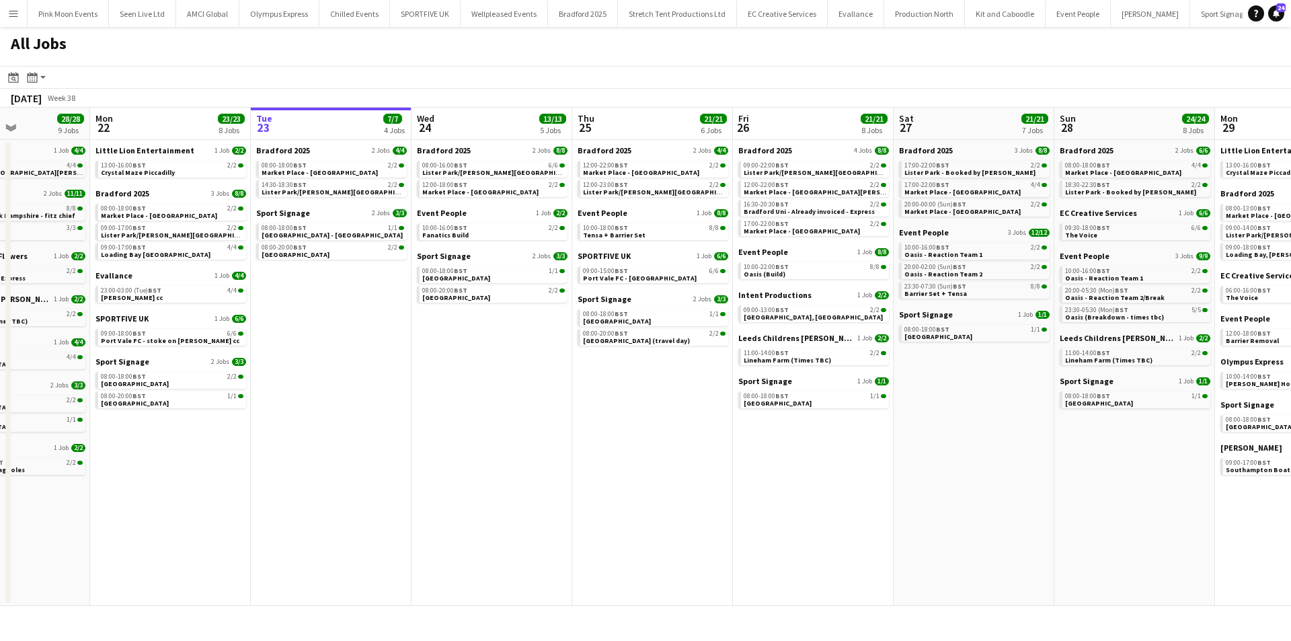
click at [173, 540] on app-all-jobs "All Jobs Date picker [DATE] [DATE] [DATE] M [DATE] T [DATE] W [DATE] T [DATE] F…" at bounding box center [645, 316] width 1291 height 579
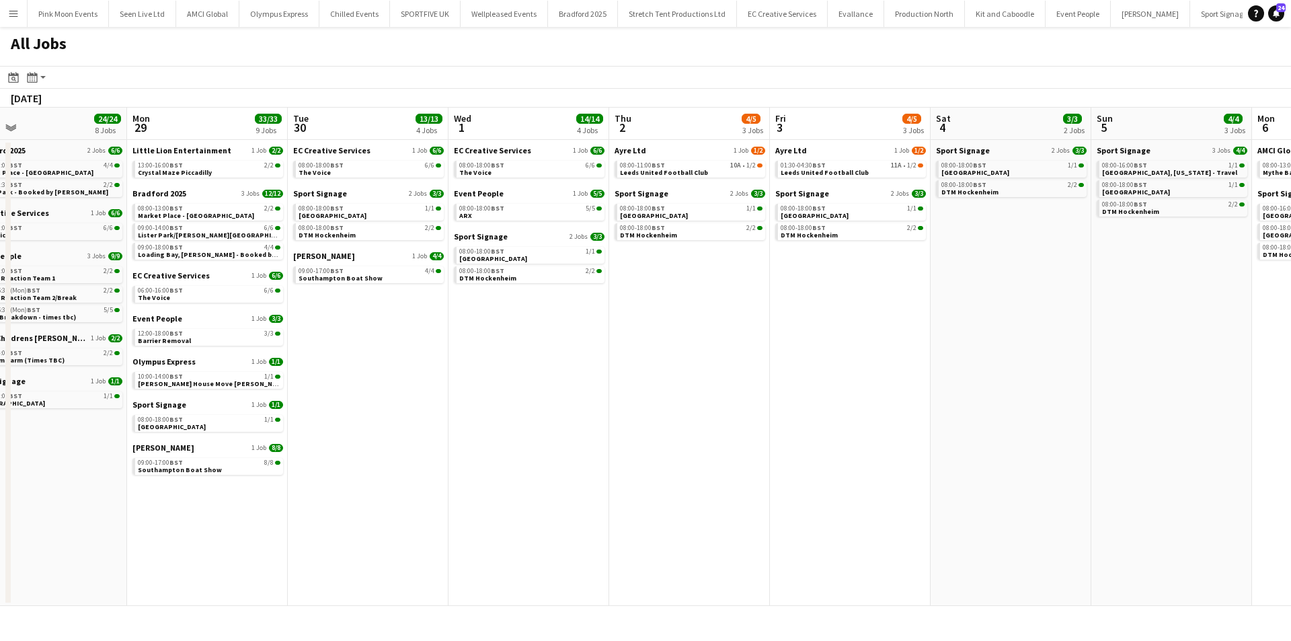
drag, startPoint x: 641, startPoint y: 504, endPoint x: 233, endPoint y: 523, distance: 408.6
click at [233, 523] on app-calendar-viewport "Wed 24 13/13 5 Jobs Thu 25 21/21 6 Jobs Fri 26 21/21 8 Jobs Sat 27 21/21 7 Jobs…" at bounding box center [645, 357] width 1291 height 498
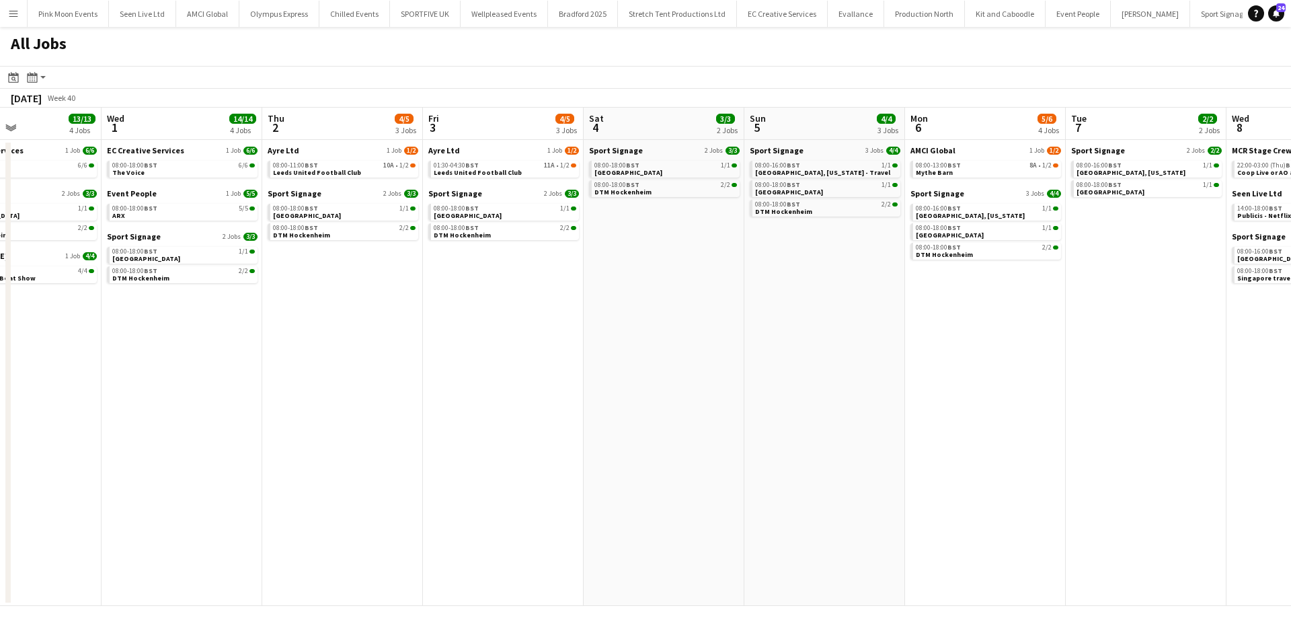
drag, startPoint x: 823, startPoint y: 481, endPoint x: 284, endPoint y: 494, distance: 539.4
click at [284, 494] on app-calendar-viewport "Sun 28 24/24 8 Jobs Mon 29 33/33 9 Jobs Tue 30 13/13 4 Jobs Wed 1 14/14 4 Jobs …" at bounding box center [645, 357] width 1291 height 498
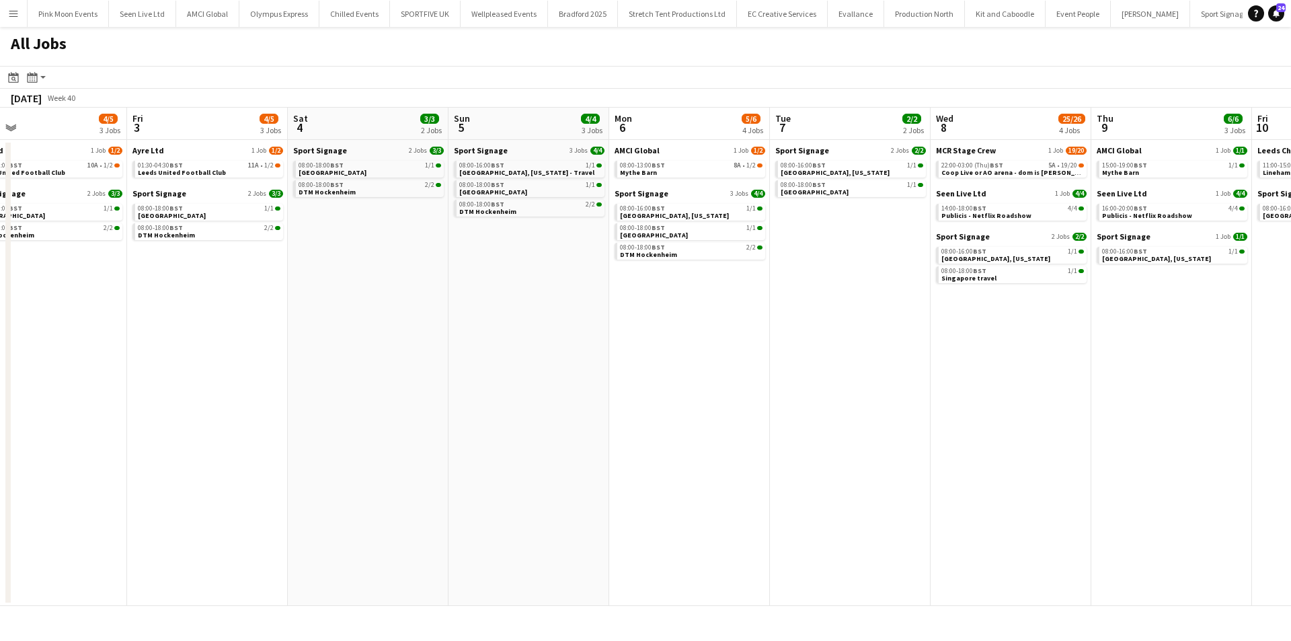
drag, startPoint x: 729, startPoint y: 467, endPoint x: 586, endPoint y: 473, distance: 142.7
click at [586, 473] on app-calendar-viewport "Sun 28 24/24 8 Jobs Mon 29 33/33 9 Jobs Tue 30 13/13 4 Jobs Wed 1 14/14 4 Jobs …" at bounding box center [645, 357] width 1291 height 498
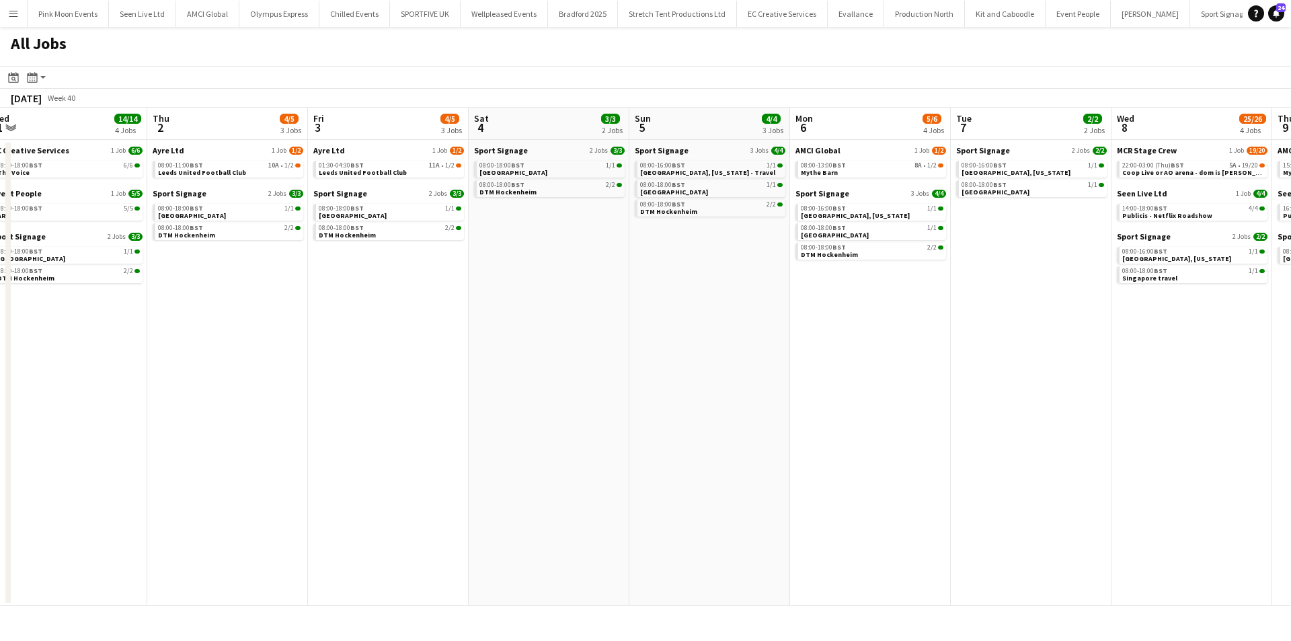
drag, startPoint x: 689, startPoint y: 432, endPoint x: 562, endPoint y: 432, distance: 126.4
click at [562, 432] on app-calendar-viewport "Sun 28 24/24 8 Jobs Mon 29 33/33 9 Jobs Tue 30 13/13 4 Jobs Wed 1 14/14 4 Jobs …" at bounding box center [645, 357] width 1291 height 498
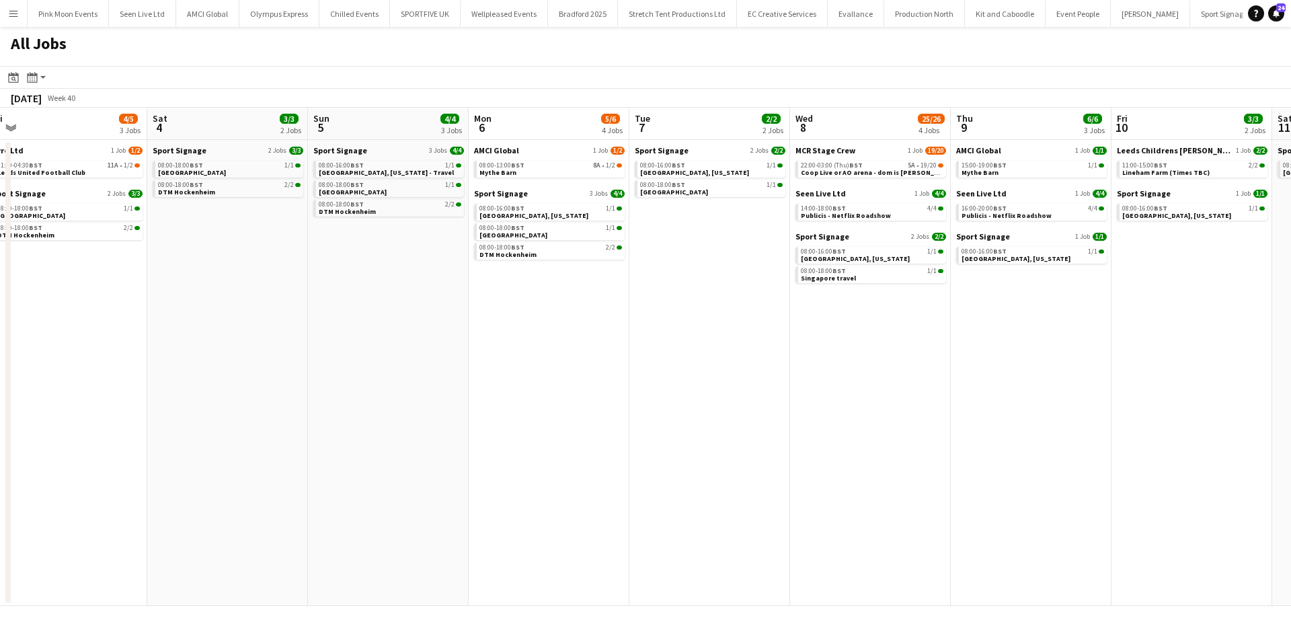
scroll to position [0, 516]
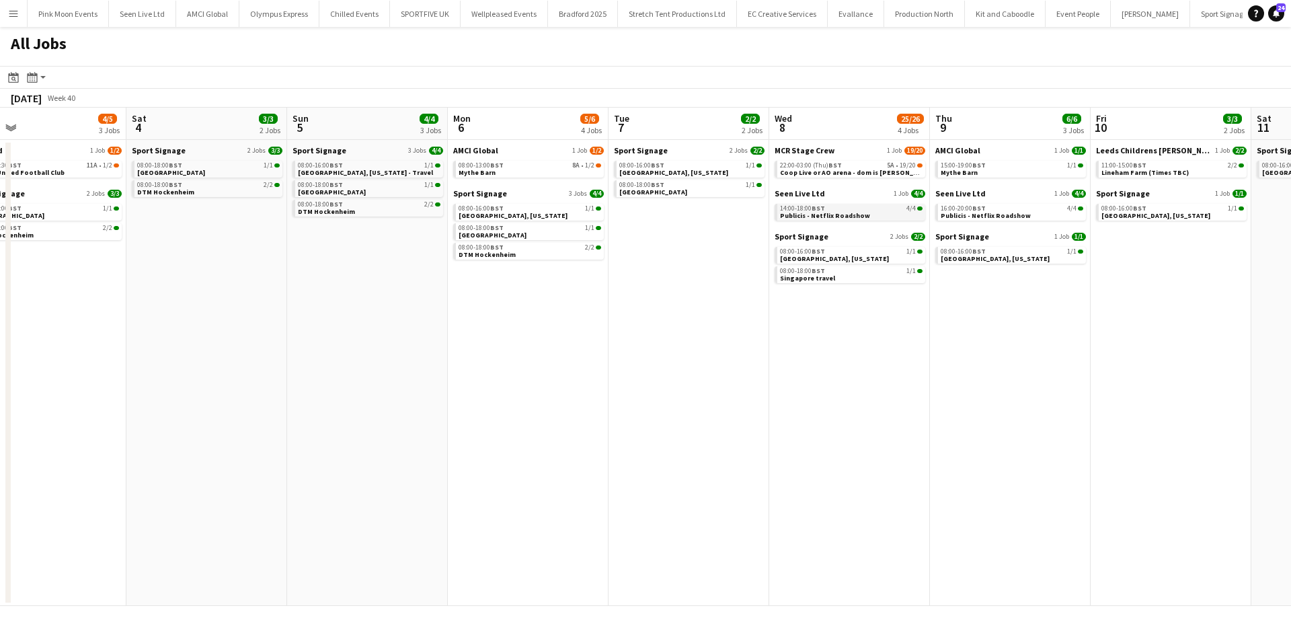
click at [839, 212] on span "Publicis - Netflix Roadshow" at bounding box center [825, 215] width 90 height 9
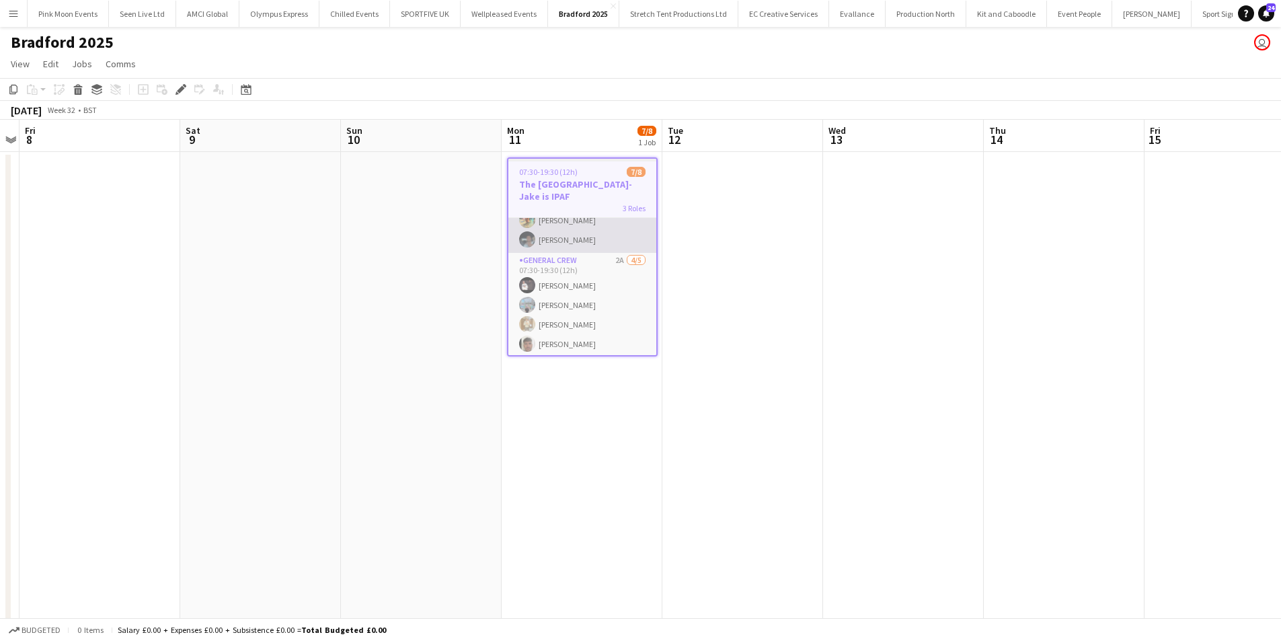
scroll to position [98, 0]
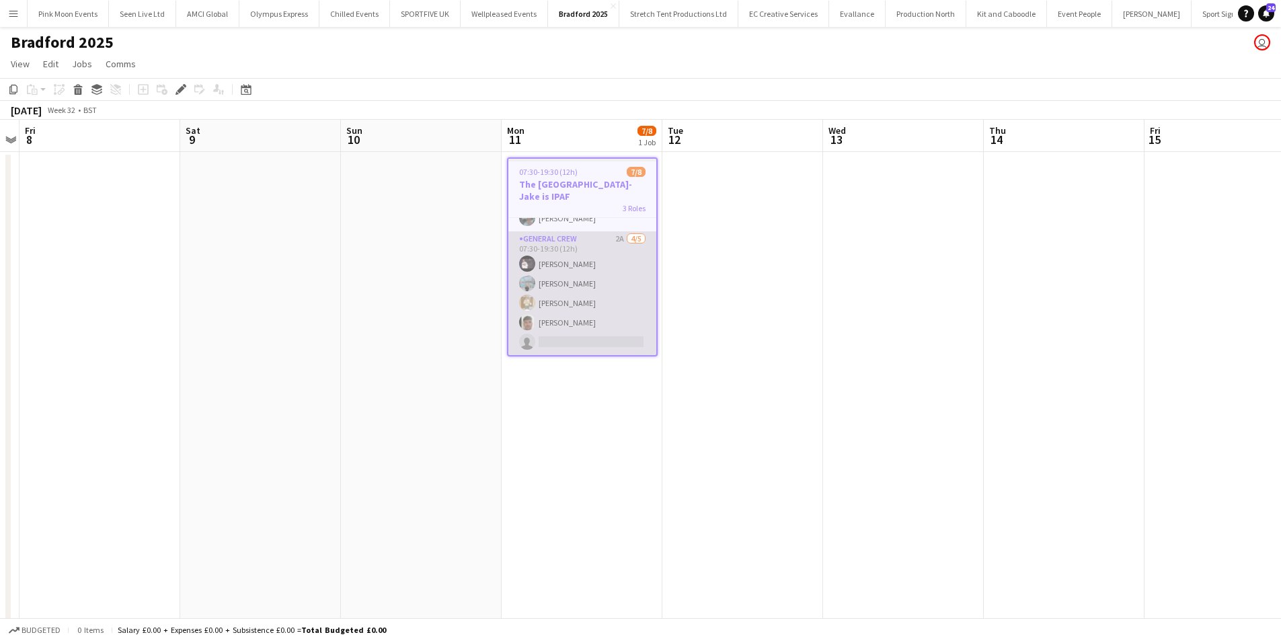
click at [576, 338] on app-card-role "General Crew 2A 4/5 07:30-19:30 (12h) Antonio Aiken Jairo Castro Charlie Mason …" at bounding box center [582, 293] width 148 height 124
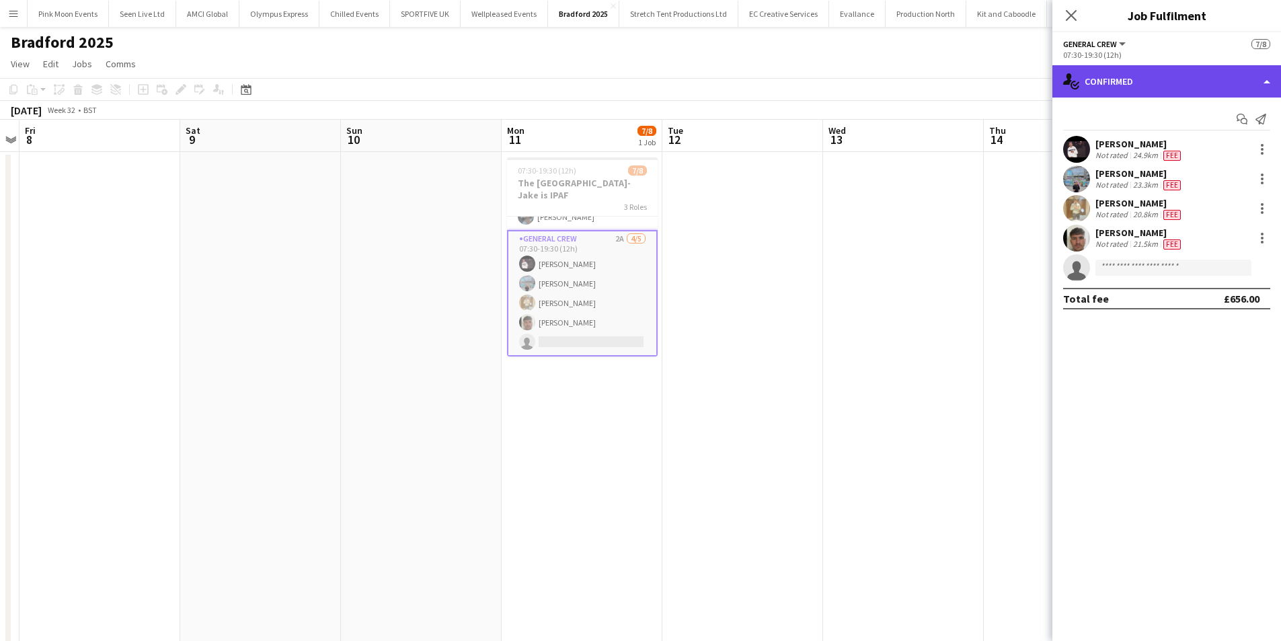
click at [1204, 91] on div "single-neutral-actions-check-2 Confirmed" at bounding box center [1166, 81] width 229 height 32
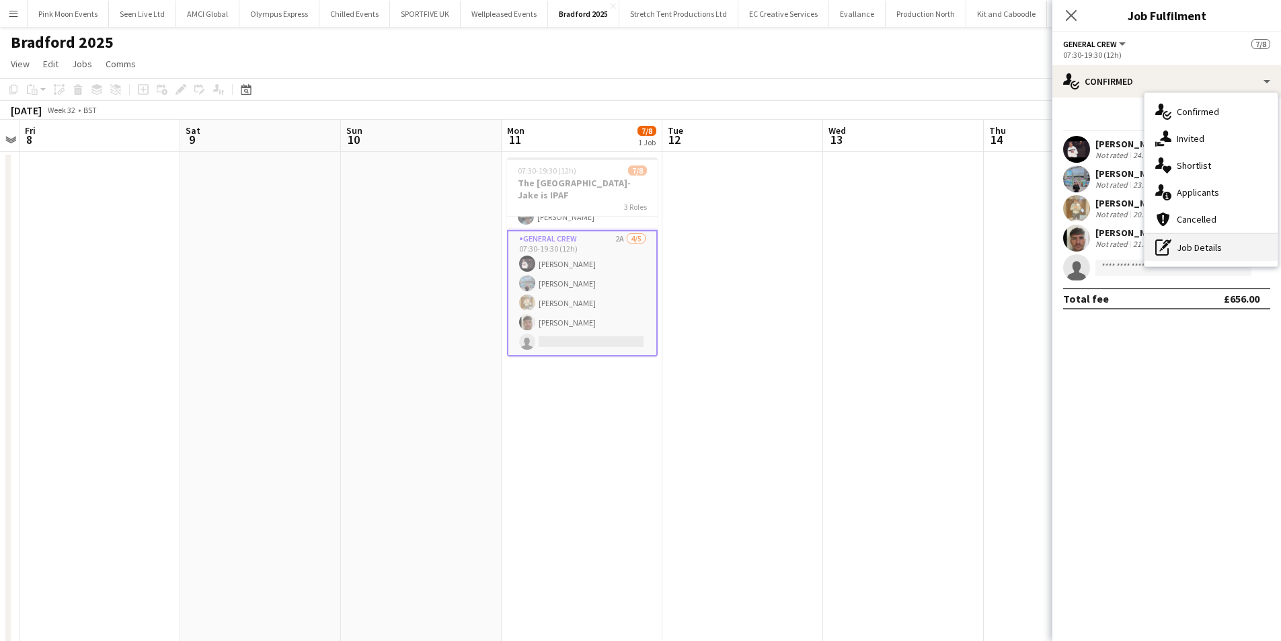
click at [1186, 251] on div "pen-write Job Details" at bounding box center [1210, 247] width 133 height 27
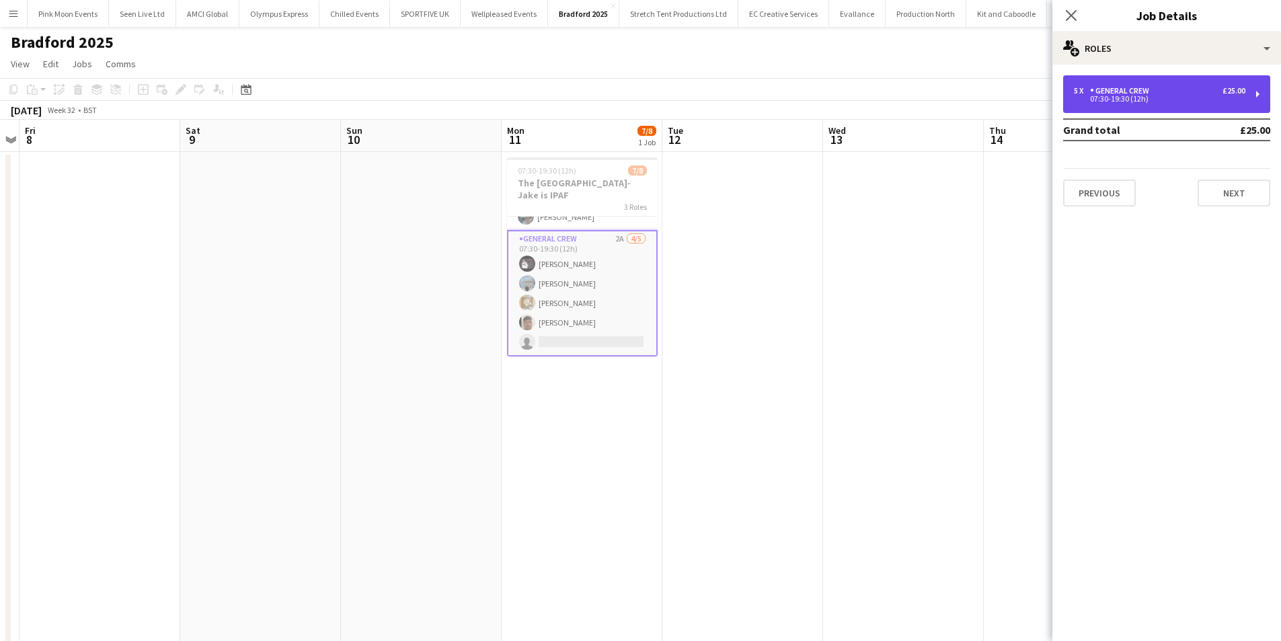
click at [1144, 86] on div "General Crew" at bounding box center [1122, 90] width 65 height 9
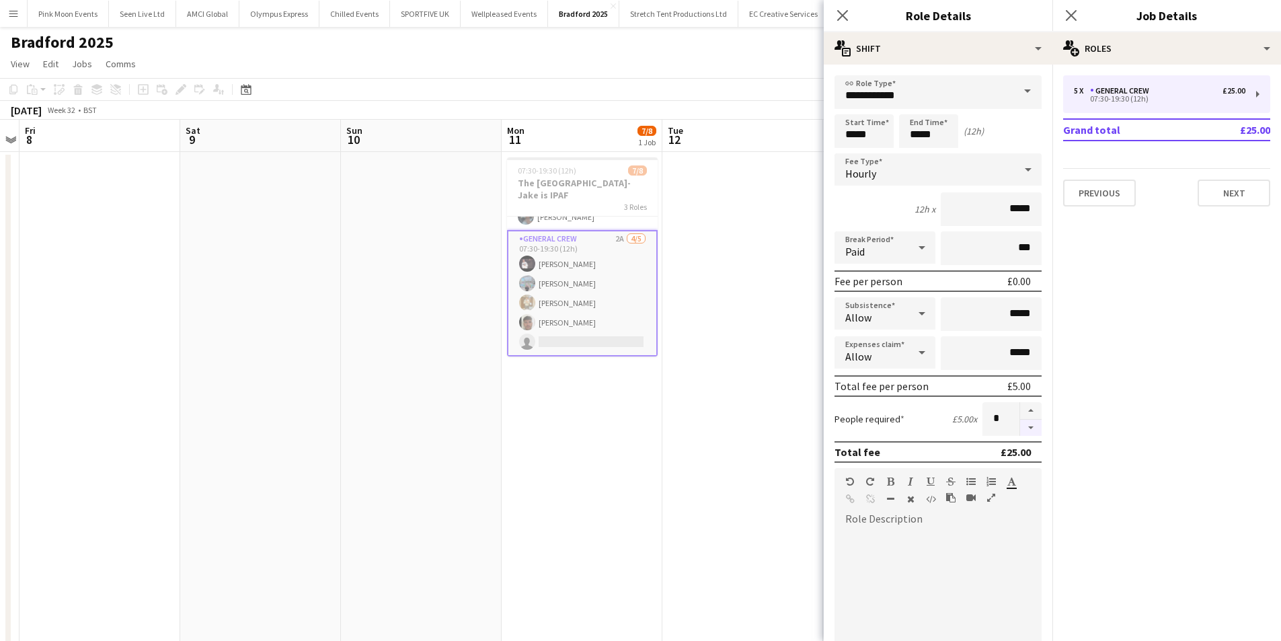
click at [1020, 423] on button "button" at bounding box center [1031, 428] width 22 height 17
type input "*"
click at [843, 17] on icon "Close pop-in" at bounding box center [842, 15] width 13 height 13
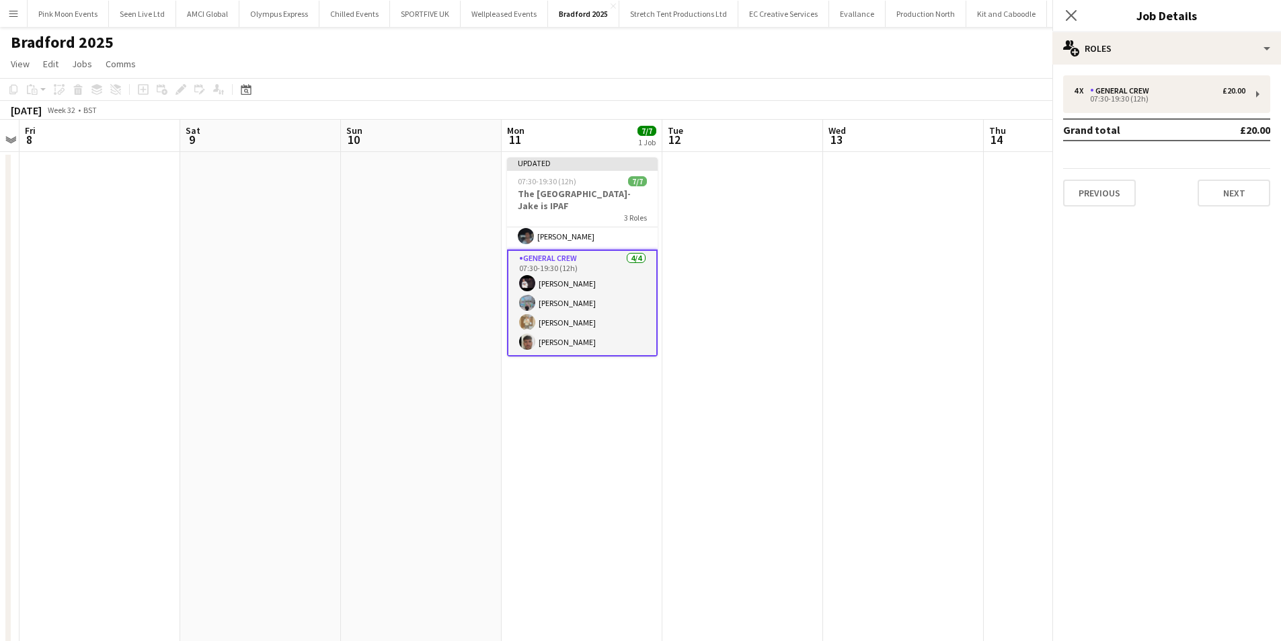
scroll to position [89, 0]
click at [1064, 13] on icon "Close pop-in" at bounding box center [1070, 15] width 13 height 13
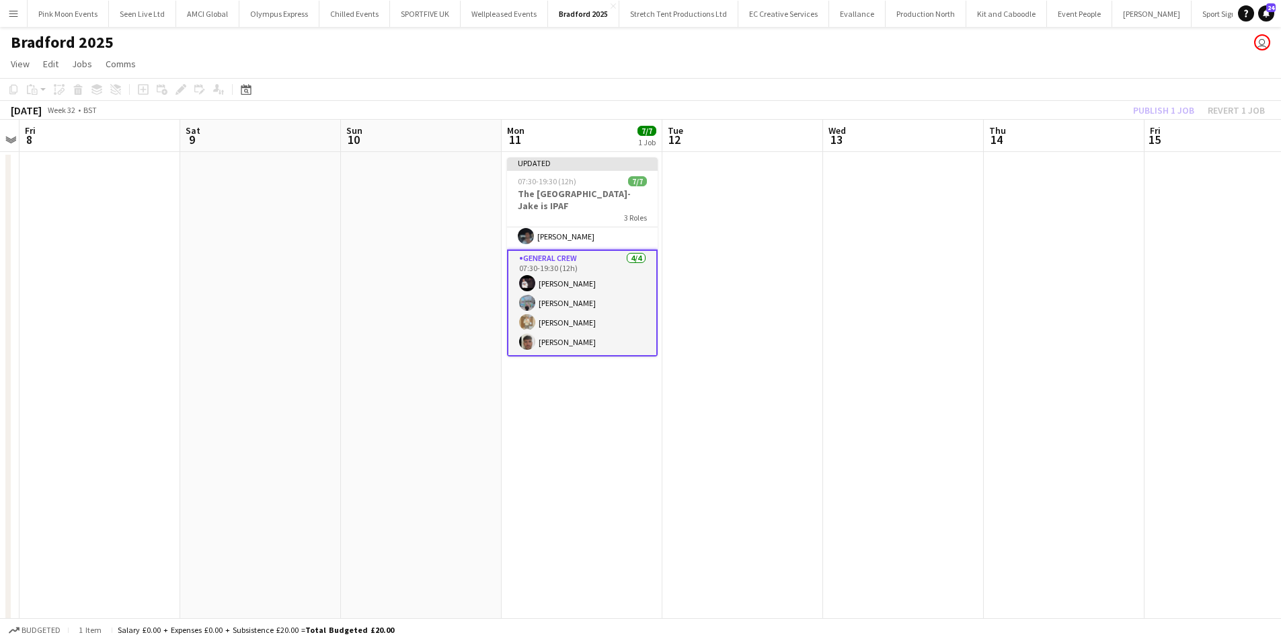
click at [1140, 110] on div "Publish 1 job Revert 1 job" at bounding box center [1199, 110] width 164 height 17
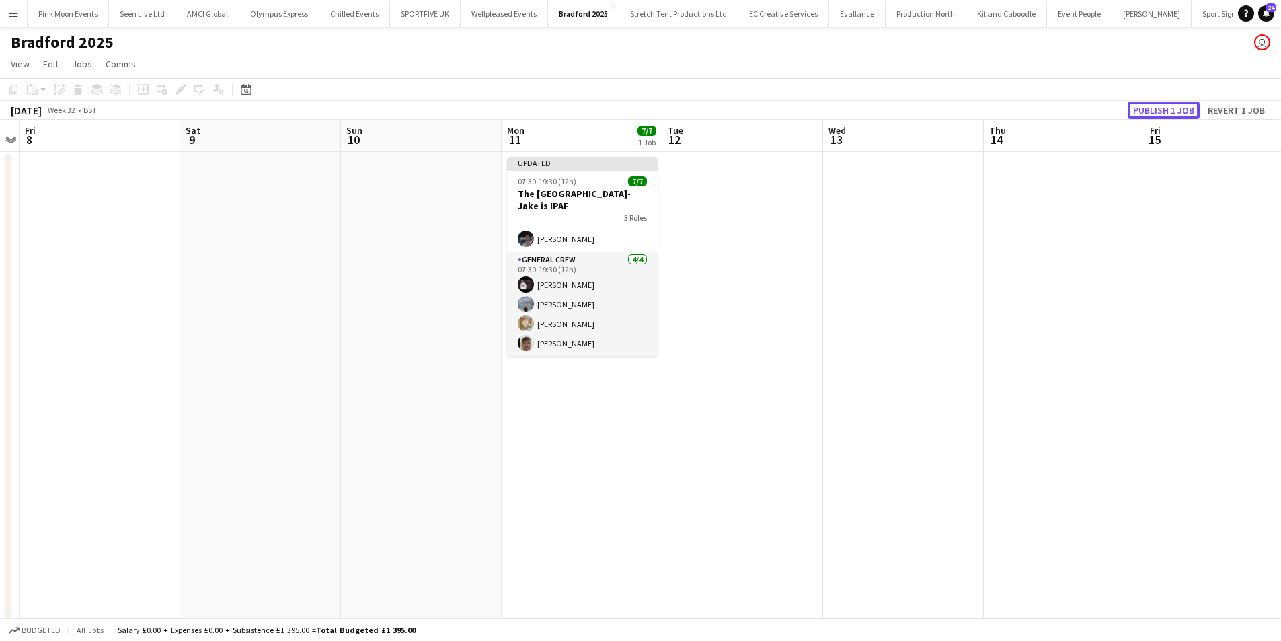
click at [1140, 110] on button "Publish 1 job" at bounding box center [1164, 110] width 72 height 17
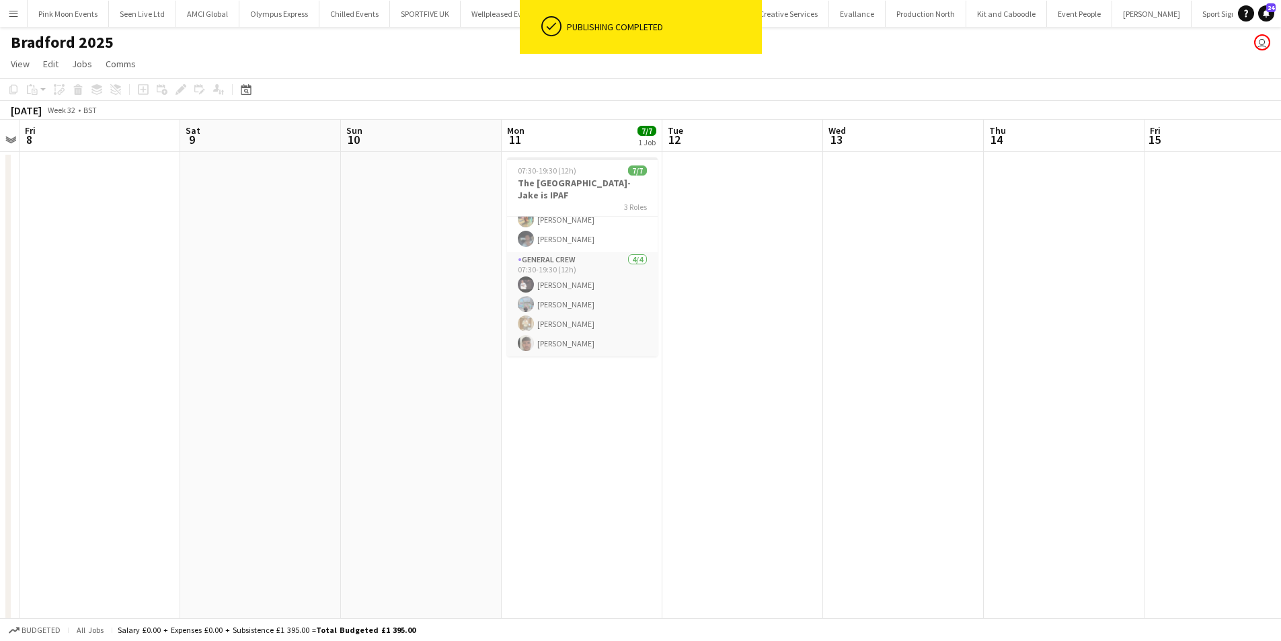
scroll to position [75, 0]
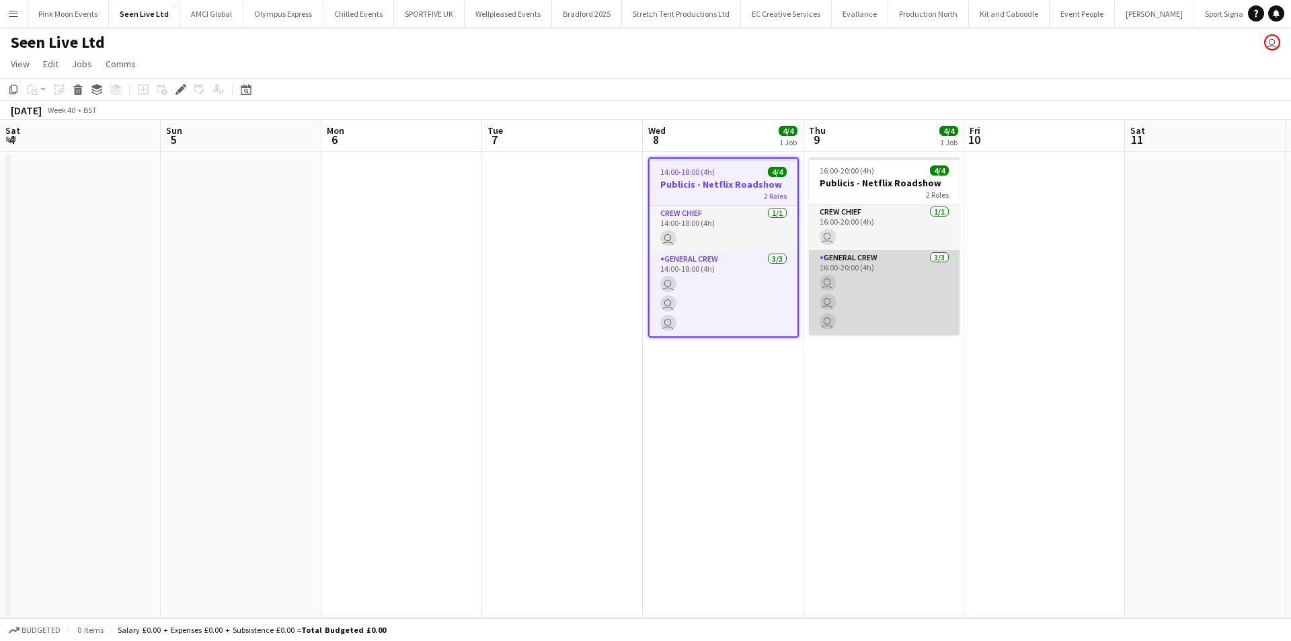
scroll to position [0, 463]
